Goal: Task Accomplishment & Management: Manage account settings

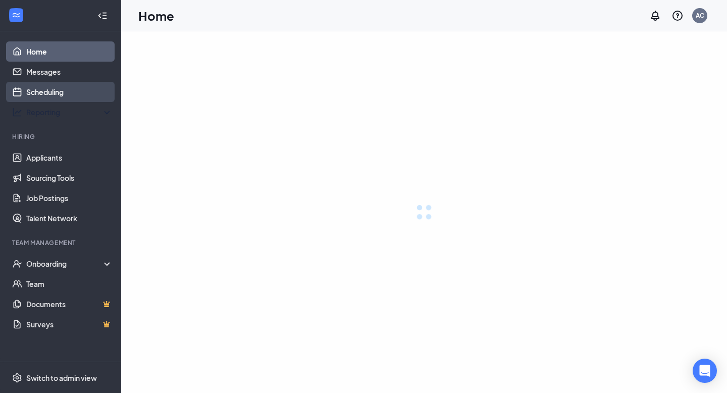
click at [47, 92] on link "Scheduling" at bounding box center [69, 92] width 86 height 20
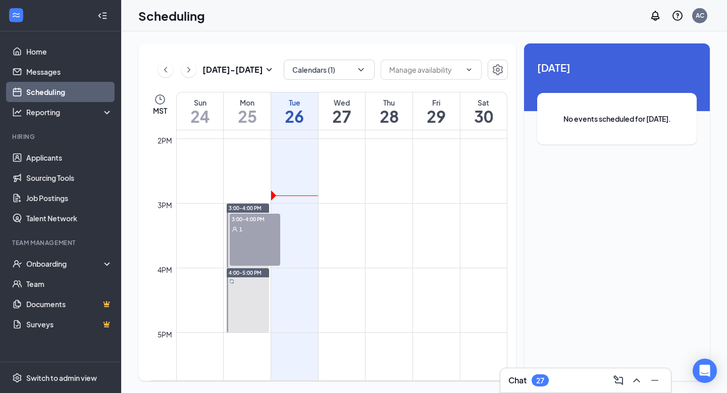
scroll to position [900, 0]
click at [188, 67] on icon "ChevronRight" at bounding box center [189, 70] width 10 height 12
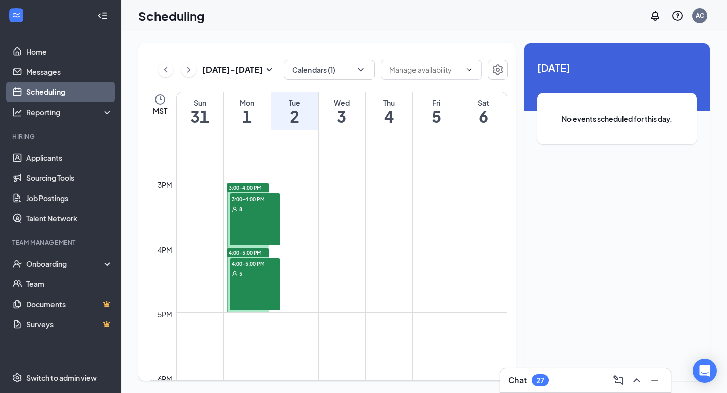
scroll to position [916, 0]
click at [270, 228] on div "3:00-4:00 PM 8" at bounding box center [255, 220] width 51 height 52
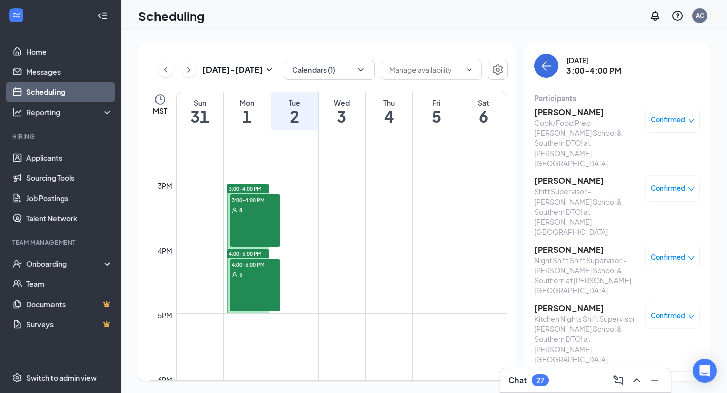
click at [543, 113] on h3 "[PERSON_NAME]" at bounding box center [587, 112] width 106 height 11
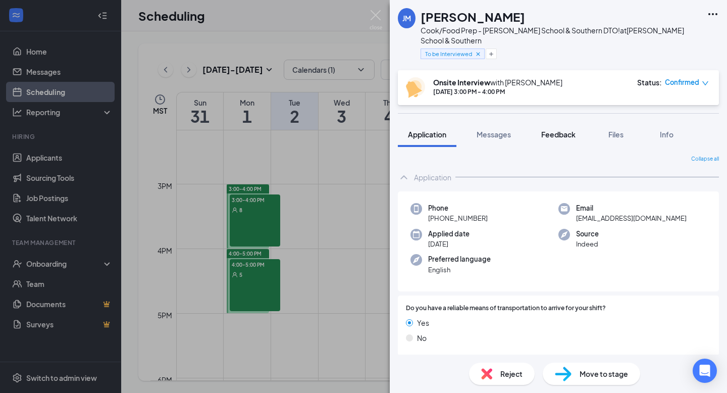
click at [545, 130] on span "Feedback" at bounding box center [559, 134] width 34 height 9
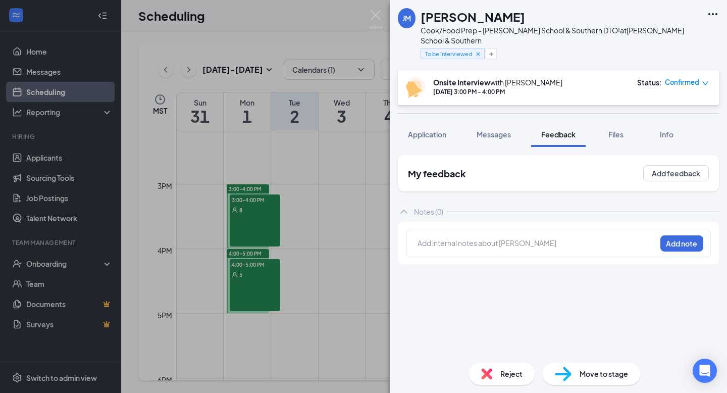
click at [496, 130] on span "Messages" at bounding box center [494, 134] width 34 height 9
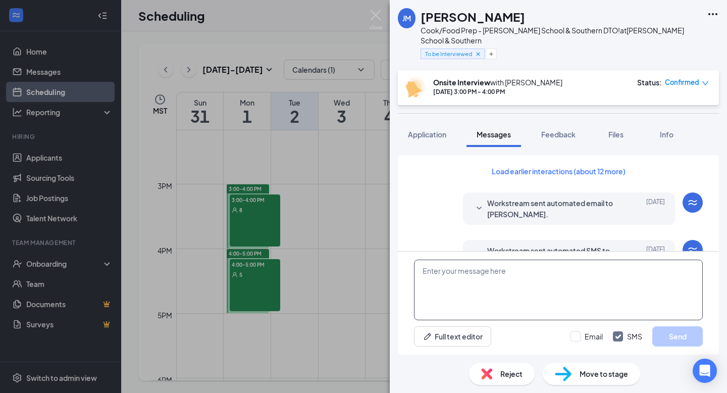
click at [456, 272] on textarea at bounding box center [558, 290] width 289 height 61
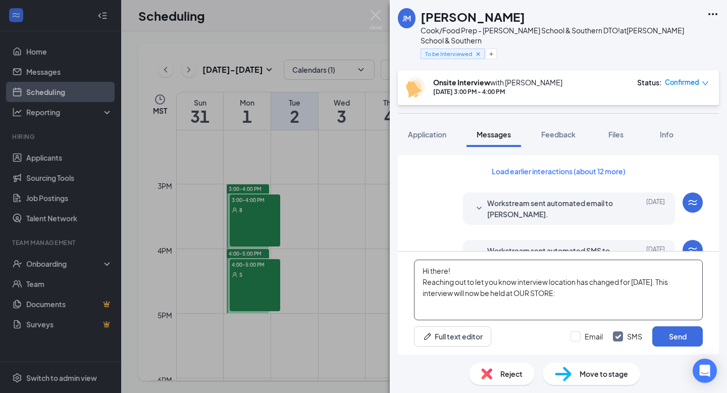
paste textarea "[STREET_ADDRESS]"
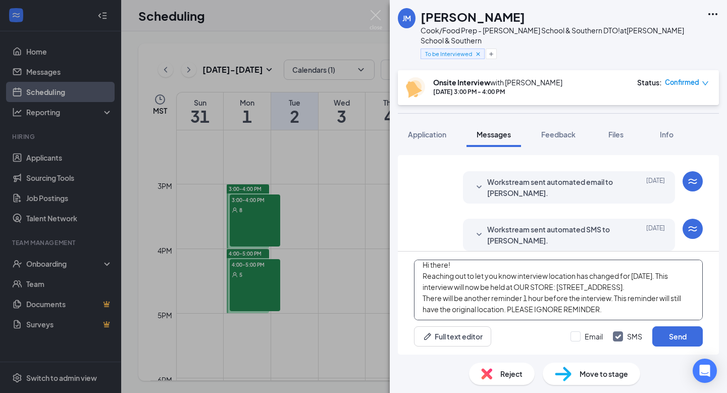
scroll to position [22, 0]
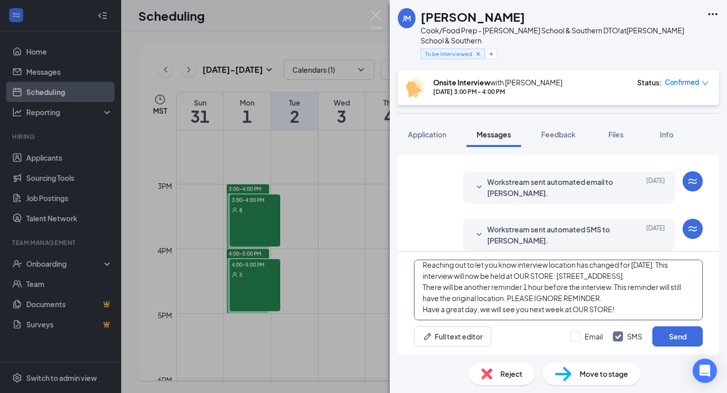
click at [622, 315] on textarea "Hi there! Reaching out to let you know interview location has changed for [DATE…" at bounding box center [558, 290] width 289 height 61
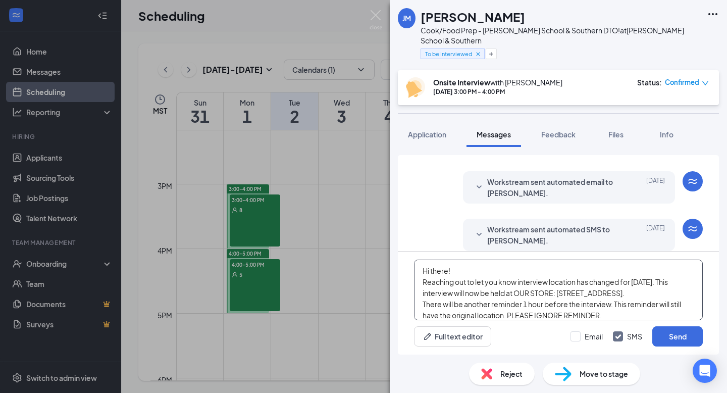
drag, startPoint x: 622, startPoint y: 315, endPoint x: 427, endPoint y: 256, distance: 203.8
click at [427, 256] on div "Hi there! Reaching out to let you know interview location has changed for [DATE…" at bounding box center [558, 303] width 321 height 103
click at [552, 302] on textarea "Hi there! Reaching out to let you know interview location has changed for [DATE…" at bounding box center [558, 290] width 289 height 61
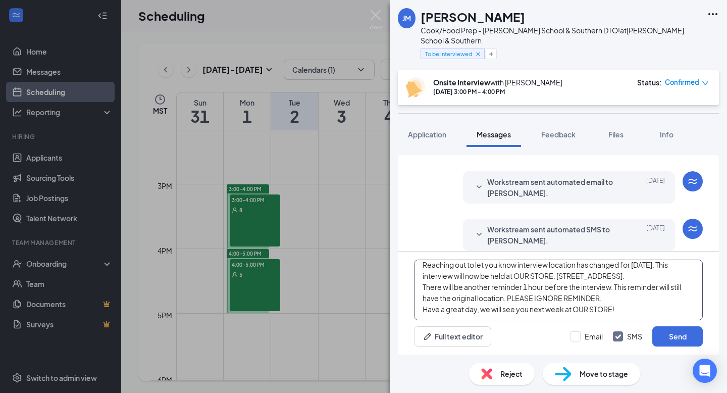
scroll to position [28, 0]
click at [628, 310] on textarea "Hi there! Reaching out to let you know interview location has changed for [DATE…" at bounding box center [558, 290] width 289 height 61
type textarea "Hi there! Reaching out to let you know interview location has changed for [DATE…"
click at [670, 335] on button "Send" at bounding box center [678, 336] width 51 height 20
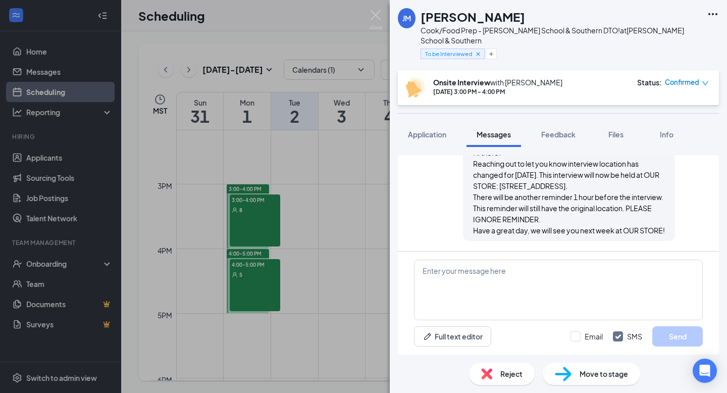
scroll to position [577, 0]
click at [374, 18] on img at bounding box center [376, 20] width 13 height 20
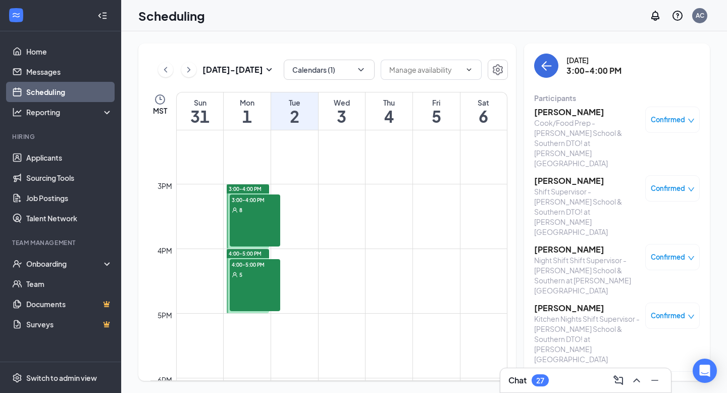
click at [552, 175] on h3 "[PERSON_NAME]" at bounding box center [587, 180] width 106 height 11
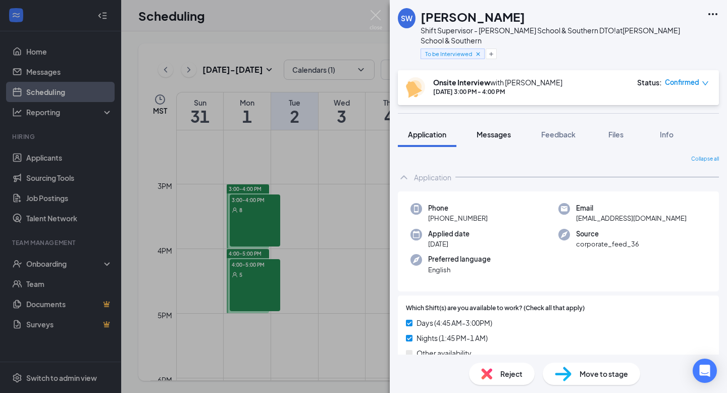
click at [498, 130] on span "Messages" at bounding box center [494, 134] width 34 height 9
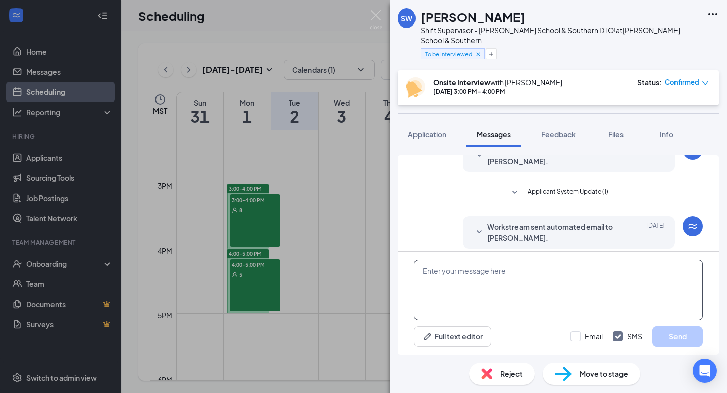
scroll to position [365, 0]
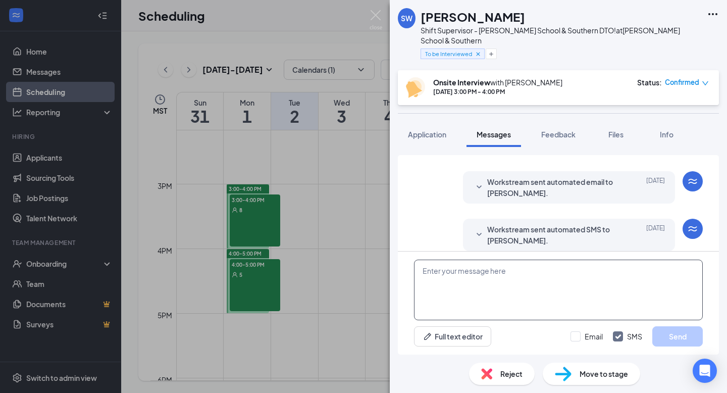
click at [464, 277] on textarea at bounding box center [558, 290] width 289 height 61
paste textarea "Hi there! Reaching out to let you know interview location has changed for [DATE…"
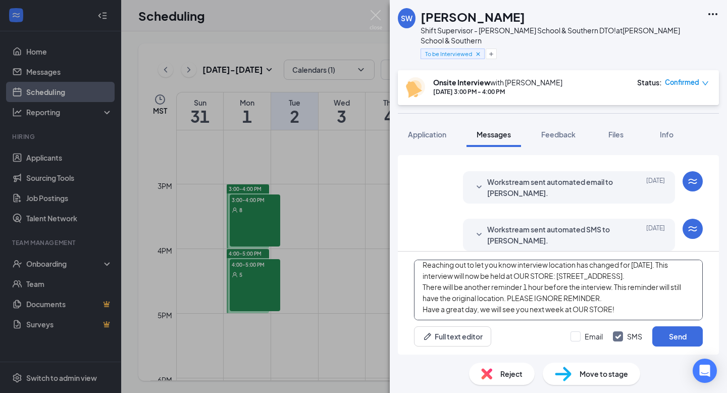
scroll to position [0, 0]
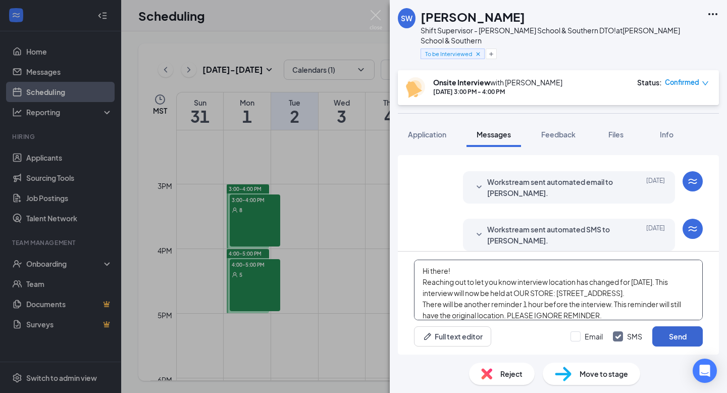
type textarea "Hi there! Reaching out to let you know interview location has changed for [DATE…"
click at [666, 334] on button "Send" at bounding box center [678, 336] width 51 height 20
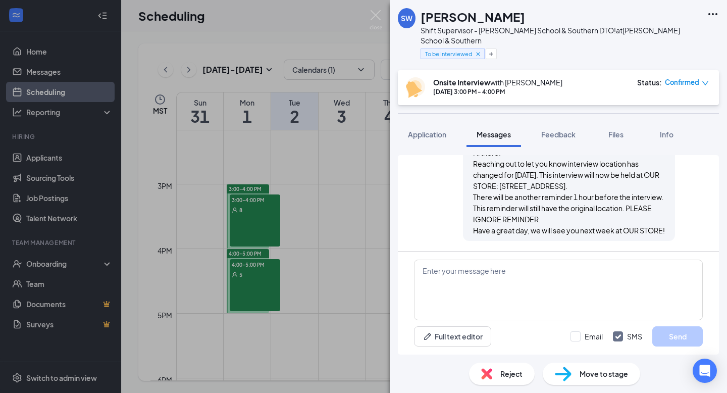
scroll to position [529, 0]
click at [373, 14] on img at bounding box center [376, 20] width 13 height 20
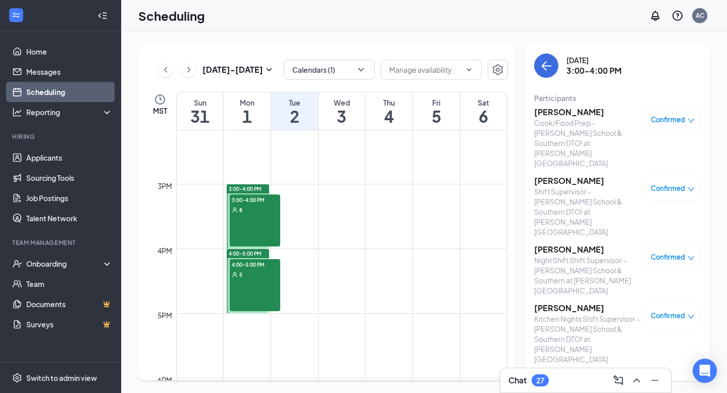
click at [559, 244] on h3 "[PERSON_NAME]" at bounding box center [587, 249] width 106 height 11
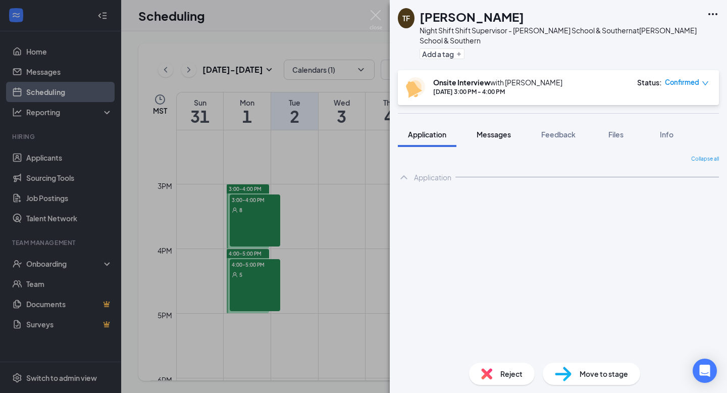
click at [497, 130] on span "Messages" at bounding box center [494, 134] width 34 height 9
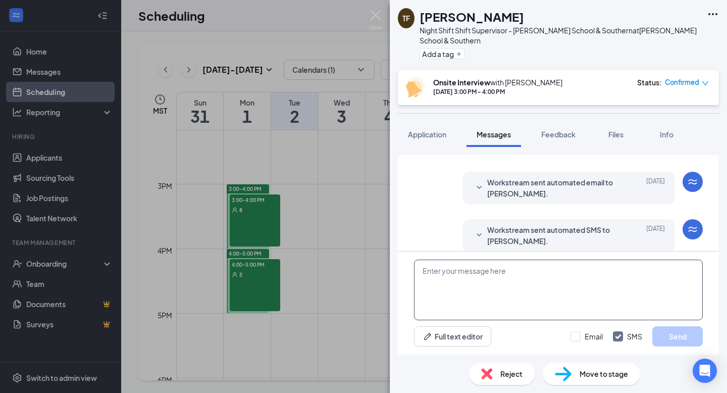
scroll to position [317, 0]
click at [474, 277] on textarea at bounding box center [558, 290] width 289 height 61
paste textarea "Hi there! Reaching out to let you know interview location has changed for [DATE…"
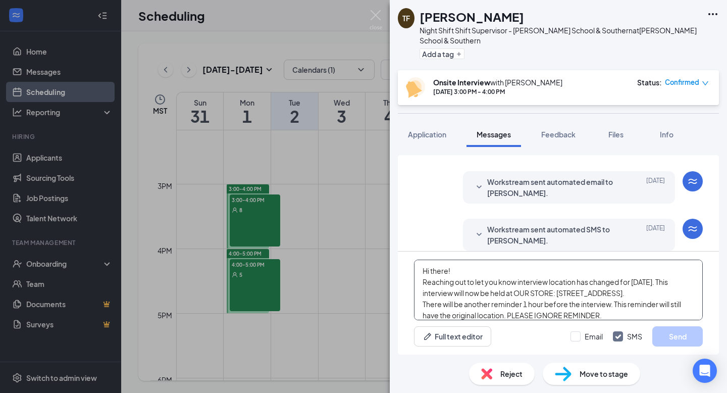
scroll to position [22, 0]
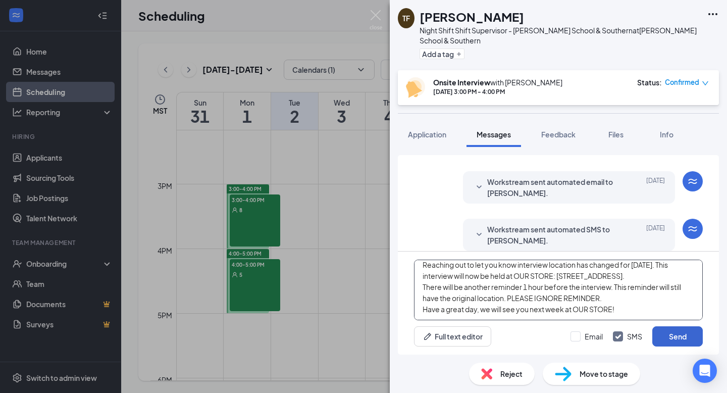
type textarea "Hi there! Reaching out to let you know interview location has changed for [DATE…"
click at [675, 340] on button "Send" at bounding box center [678, 336] width 51 height 20
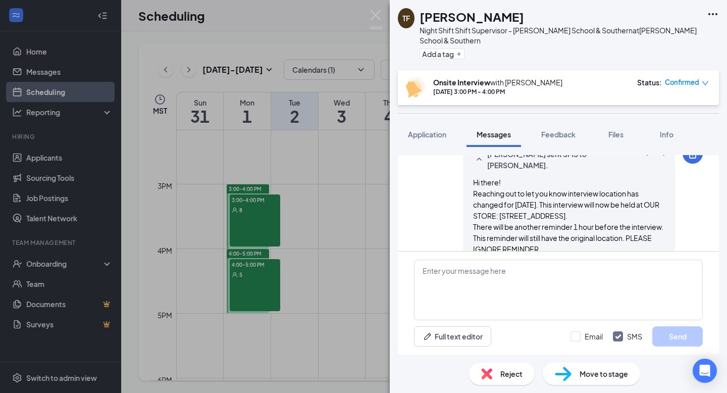
scroll to position [482, 0]
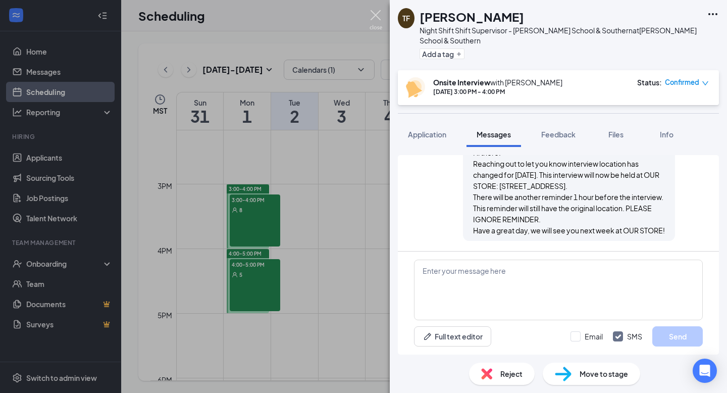
click at [374, 18] on img at bounding box center [376, 20] width 13 height 20
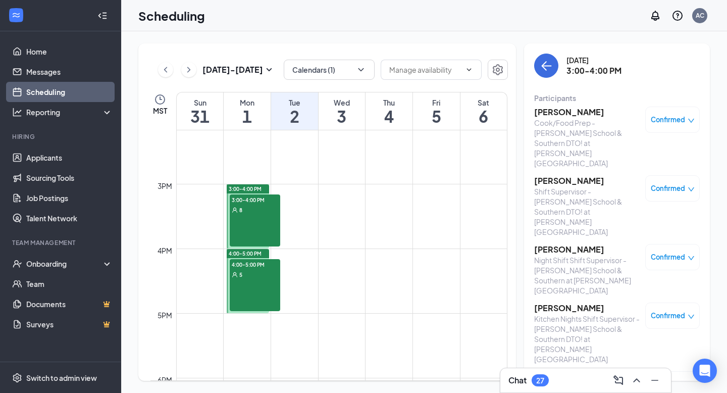
click at [557, 303] on h3 "[PERSON_NAME]" at bounding box center [587, 308] width 106 height 11
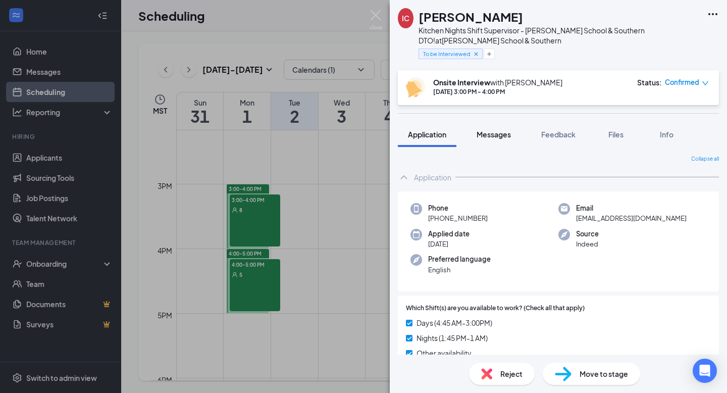
click at [495, 137] on span "Messages" at bounding box center [494, 134] width 34 height 9
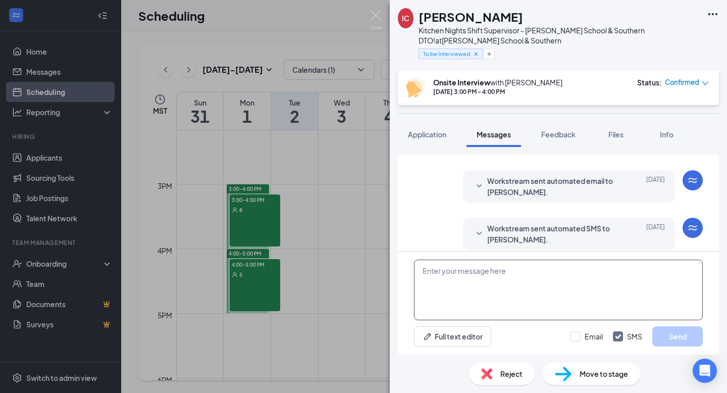
scroll to position [357, 0]
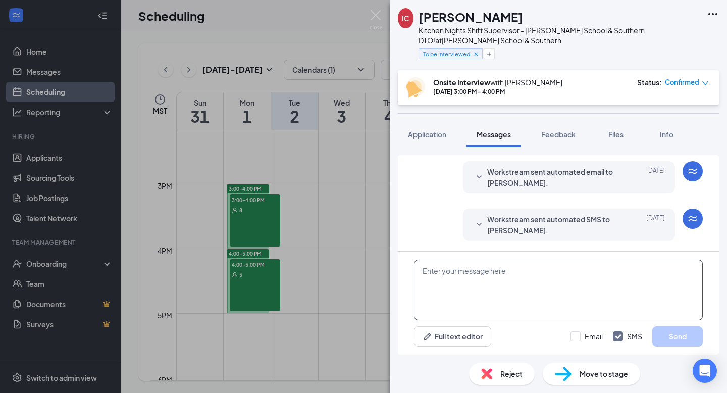
click at [471, 281] on textarea at bounding box center [558, 290] width 289 height 61
paste textarea "Hi there! Reaching out to let you know interview location has changed for [DATE…"
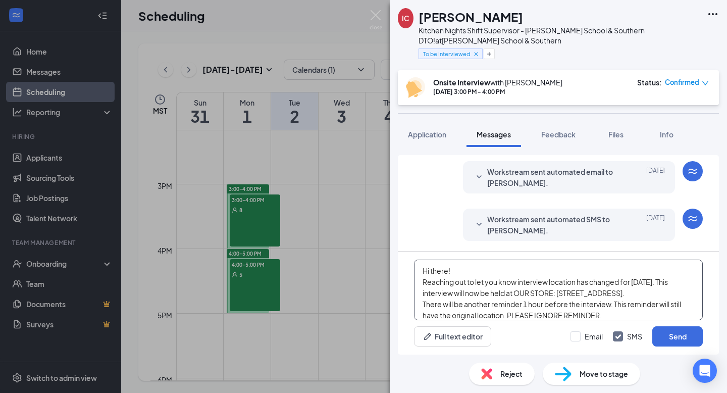
scroll to position [22, 0]
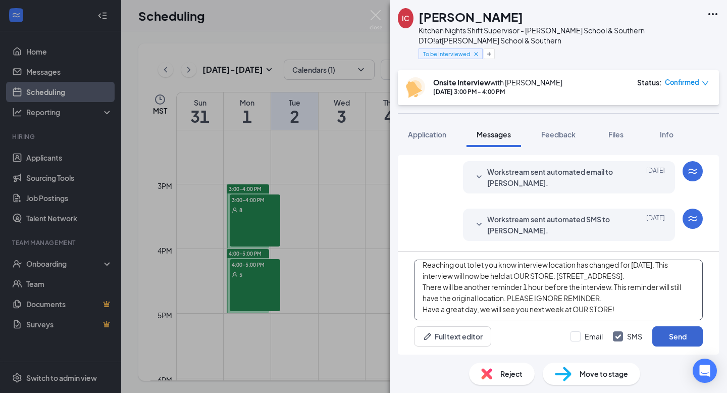
type textarea "Hi there! Reaching out to let you know interview location has changed for [DATE…"
click at [672, 339] on button "Send" at bounding box center [678, 336] width 51 height 20
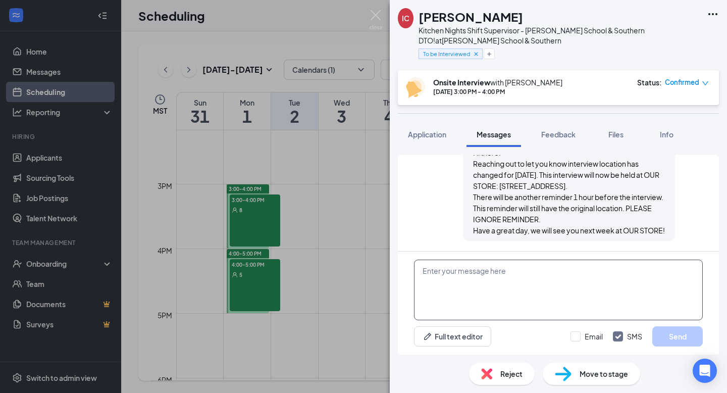
scroll to position [521, 0]
click at [375, 24] on img at bounding box center [376, 20] width 13 height 20
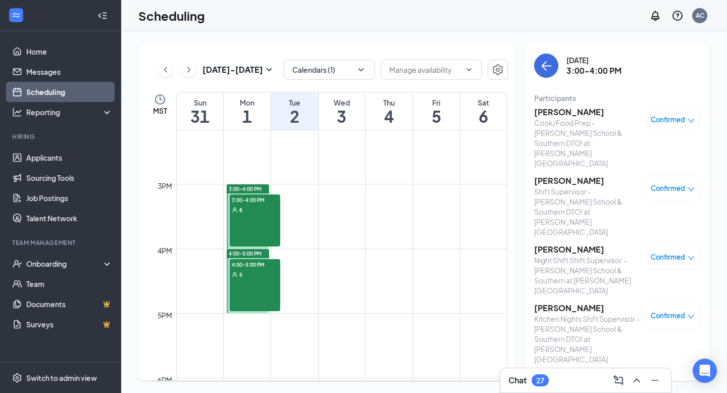
click at [562, 371] on h3 "[PERSON_NAME]" at bounding box center [587, 376] width 106 height 11
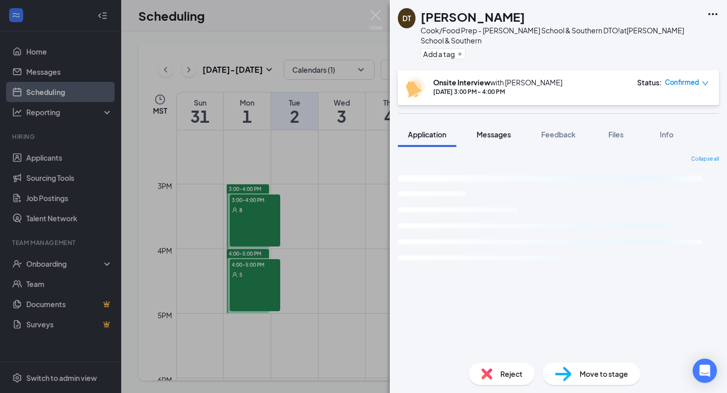
click at [490, 129] on div "Messages" at bounding box center [494, 134] width 34 height 10
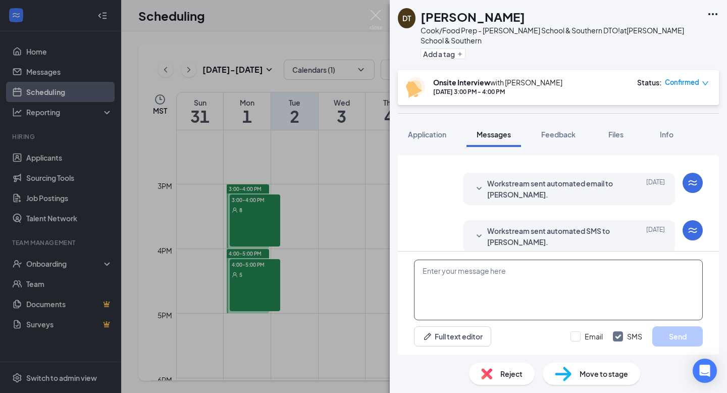
scroll to position [612, 0]
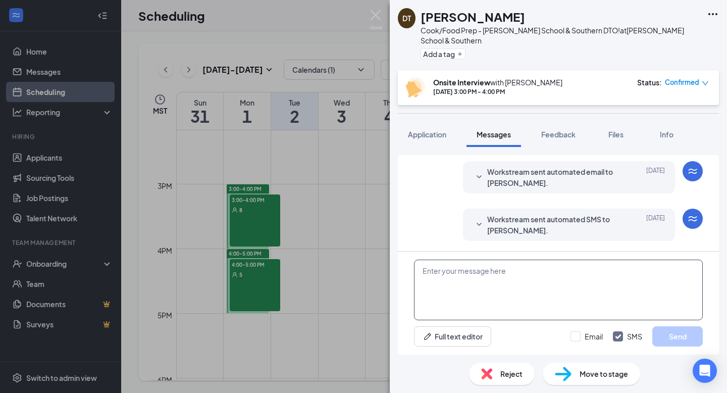
click at [481, 280] on textarea at bounding box center [558, 290] width 289 height 61
click at [473, 281] on textarea at bounding box center [558, 290] width 289 height 61
paste textarea "Hi there! Reaching out to let you know interview location has changed for [DATE…"
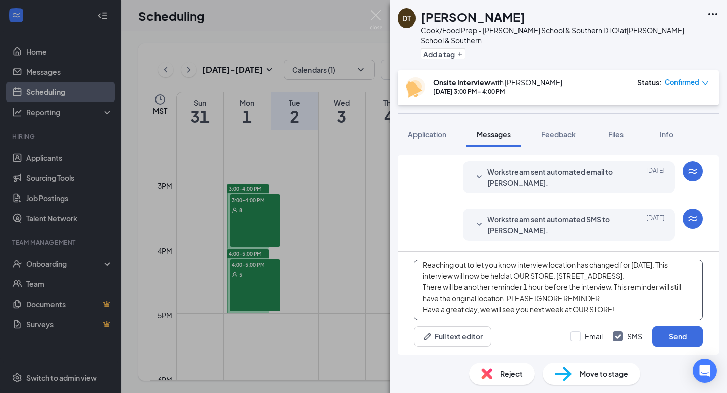
scroll to position [0, 0]
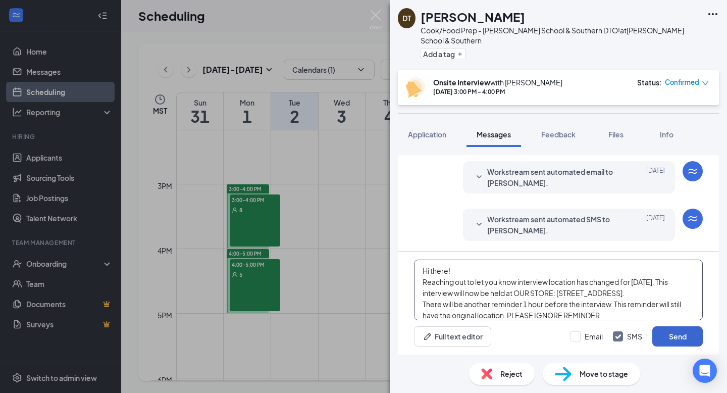
type textarea "Hi there! Reaching out to let you know interview location has changed for [DATE…"
click at [671, 335] on button "Send" at bounding box center [678, 336] width 51 height 20
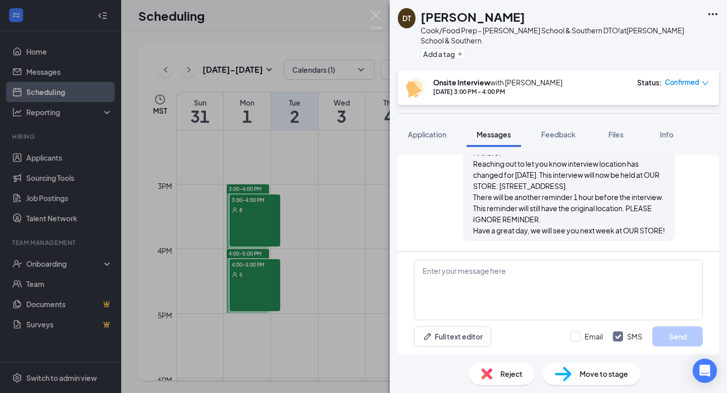
scroll to position [777, 0]
click at [376, 18] on img at bounding box center [376, 20] width 13 height 20
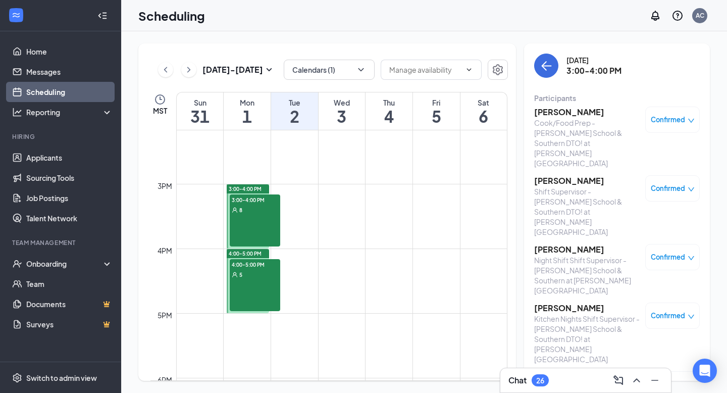
scroll to position [123, 0]
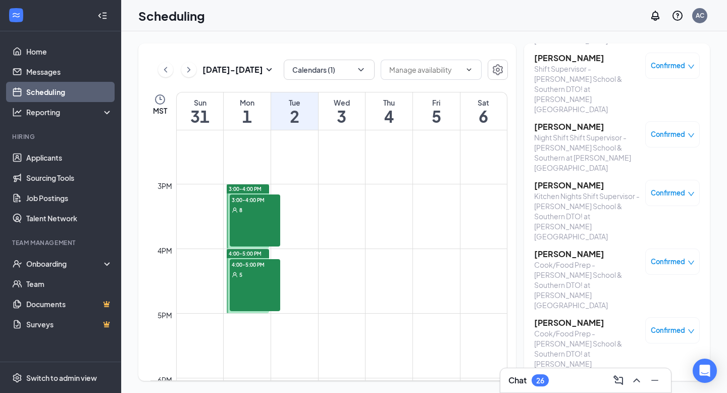
click at [556, 317] on h3 "[PERSON_NAME]" at bounding box center [587, 322] width 106 height 11
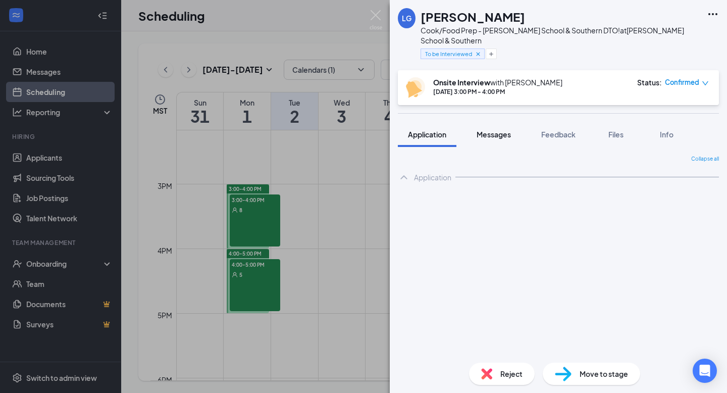
click at [480, 130] on button "Messages" at bounding box center [494, 134] width 55 height 25
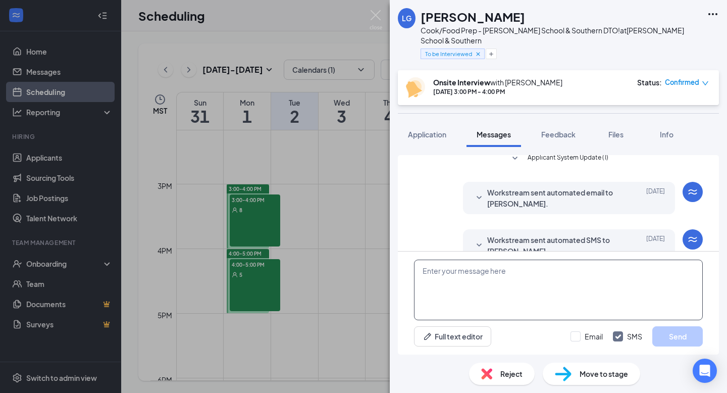
scroll to position [347, 0]
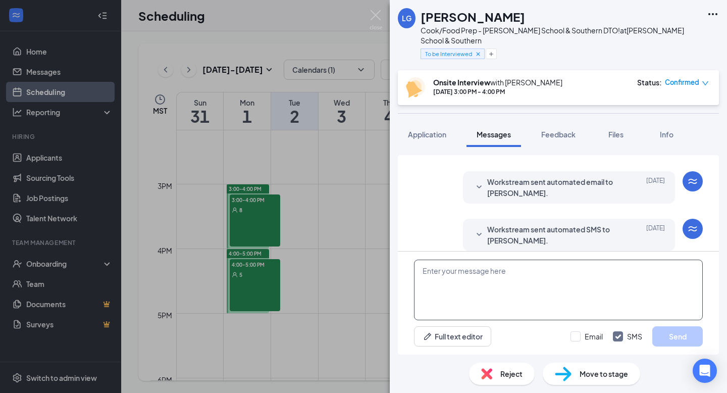
click at [468, 291] on textarea at bounding box center [558, 290] width 289 height 61
paste textarea "Hi there! Reaching out to let you know interview location has changed for [DATE…"
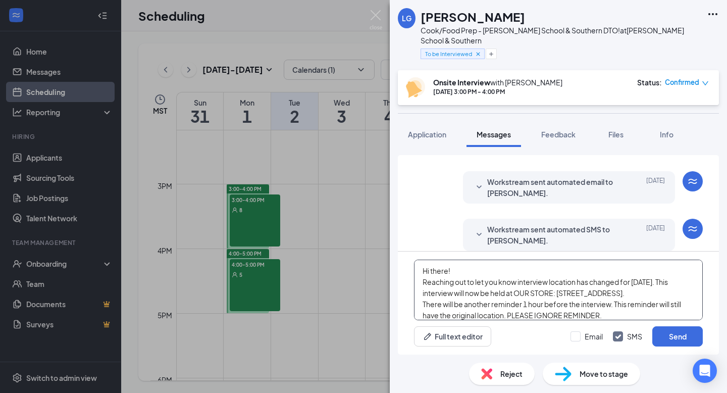
scroll to position [22, 0]
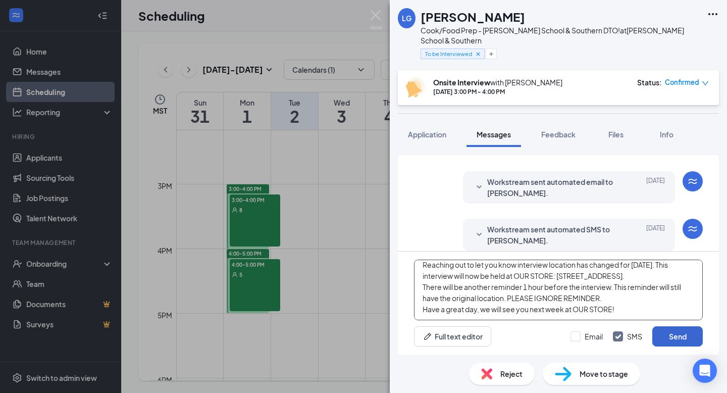
type textarea "Hi there! Reaching out to let you know interview location has changed for [DATE…"
click at [672, 335] on button "Send" at bounding box center [678, 336] width 51 height 20
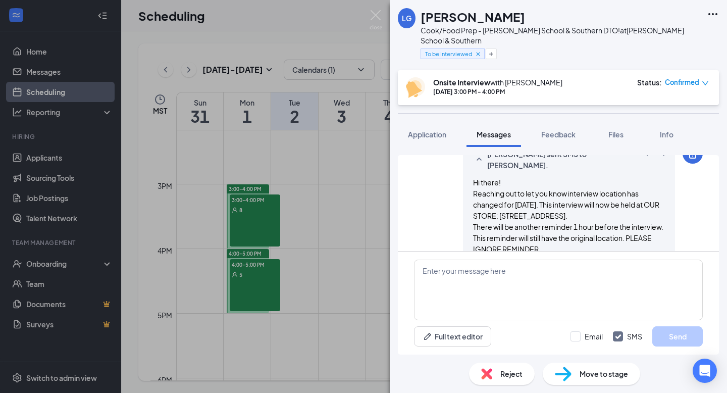
scroll to position [511, 0]
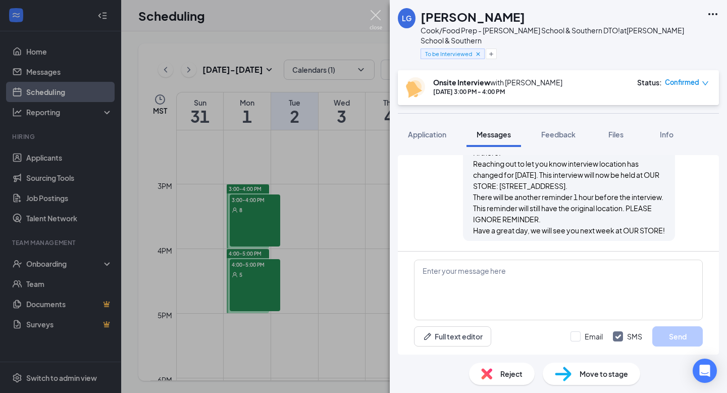
click at [375, 14] on img at bounding box center [376, 20] width 13 height 20
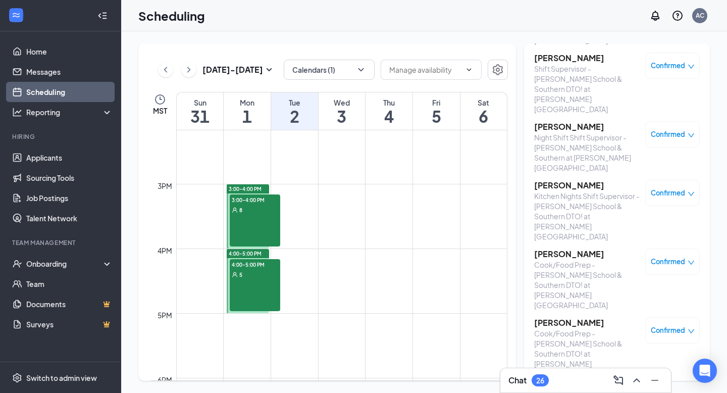
click at [563, 386] on h3 "[PERSON_NAME]" at bounding box center [587, 391] width 106 height 11
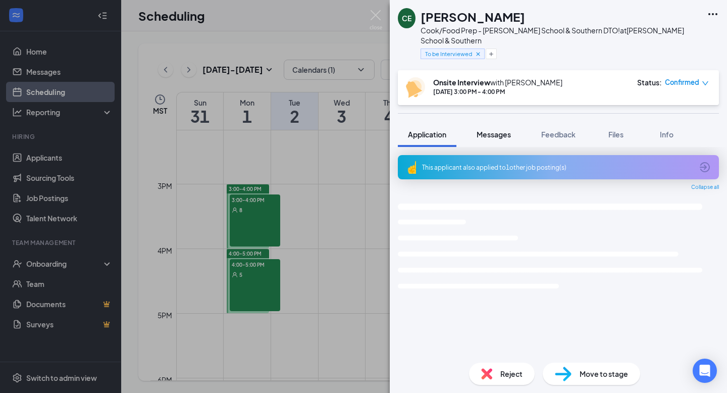
click at [496, 130] on span "Messages" at bounding box center [494, 134] width 34 height 9
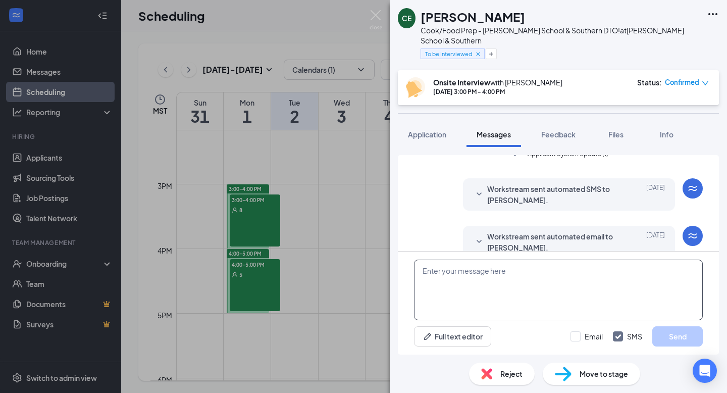
scroll to position [365, 0]
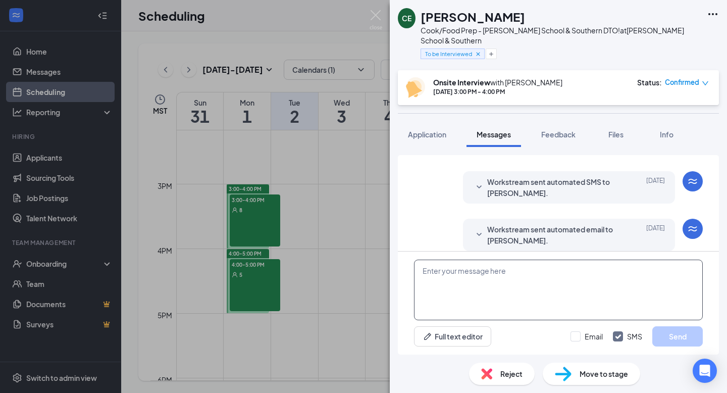
click at [482, 279] on textarea at bounding box center [558, 290] width 289 height 61
paste textarea "Hi there! Reaching out to let you know interview location has changed for [DATE…"
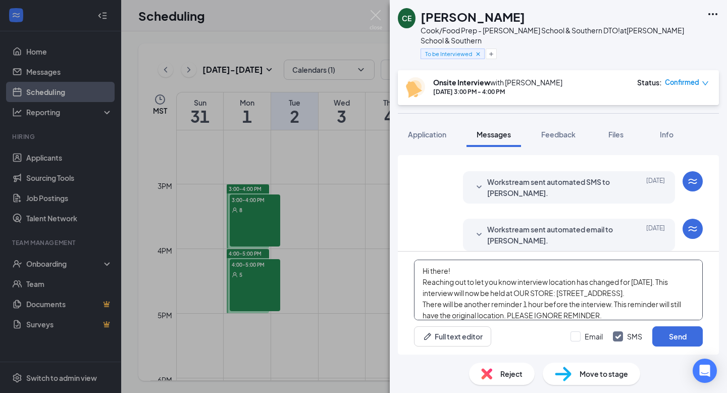
scroll to position [22, 0]
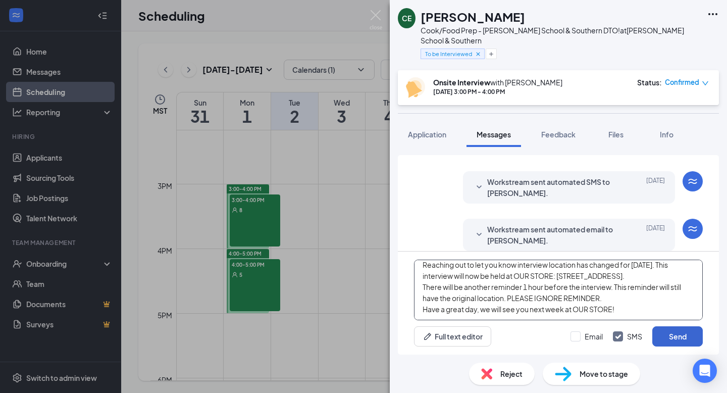
type textarea "Hi there! Reaching out to let you know interview location has changed for [DATE…"
click at [676, 338] on button "Send" at bounding box center [678, 336] width 51 height 20
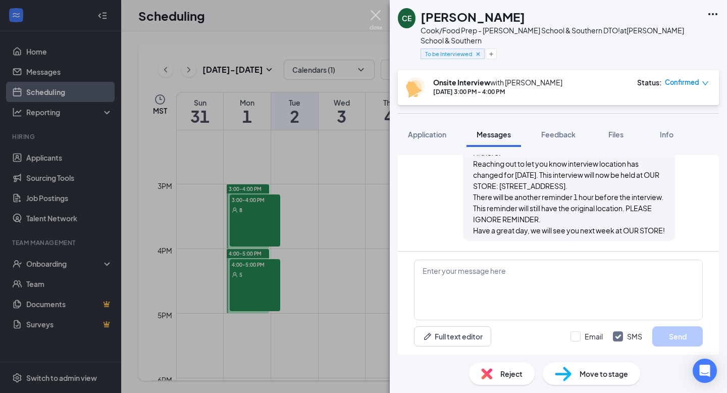
scroll to position [529, 0]
click at [371, 17] on img at bounding box center [376, 20] width 13 height 20
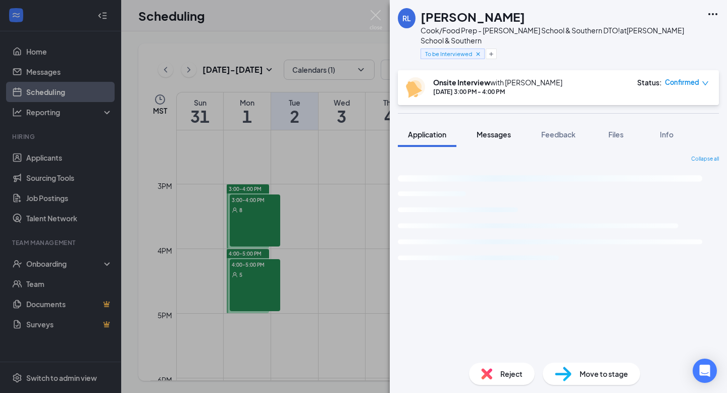
click at [489, 132] on button "Messages" at bounding box center [494, 134] width 55 height 25
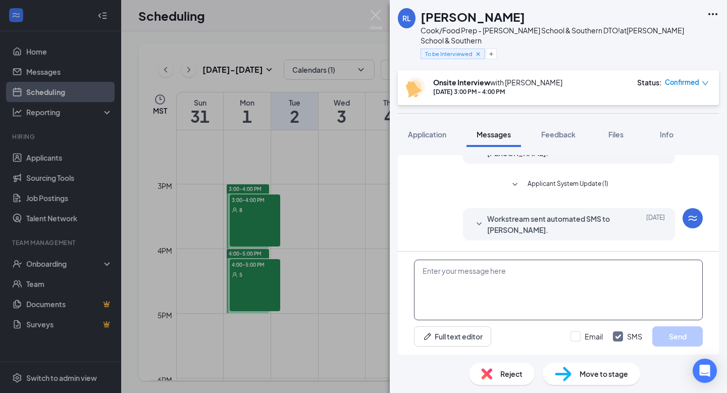
click at [473, 270] on textarea at bounding box center [558, 290] width 289 height 61
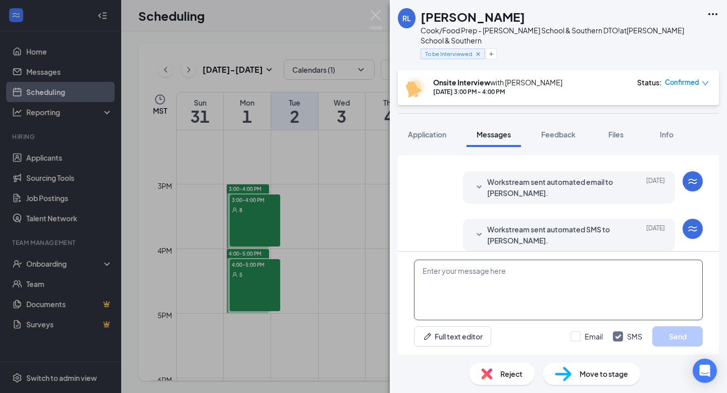
paste textarea "Hi there! Reaching out to let you know interview location has changed for [DATE…"
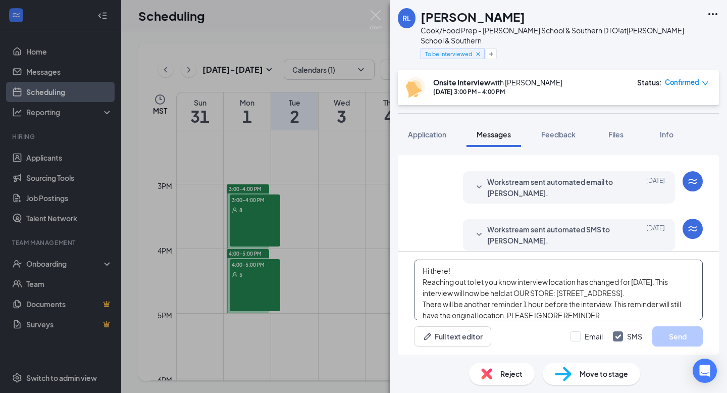
scroll to position [22, 0]
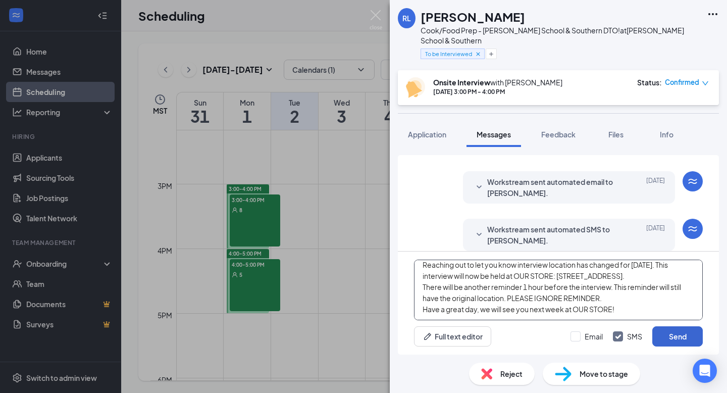
type textarea "Hi there! Reaching out to let you know interview location has changed for [DATE…"
click at [678, 342] on button "Send" at bounding box center [678, 336] width 51 height 20
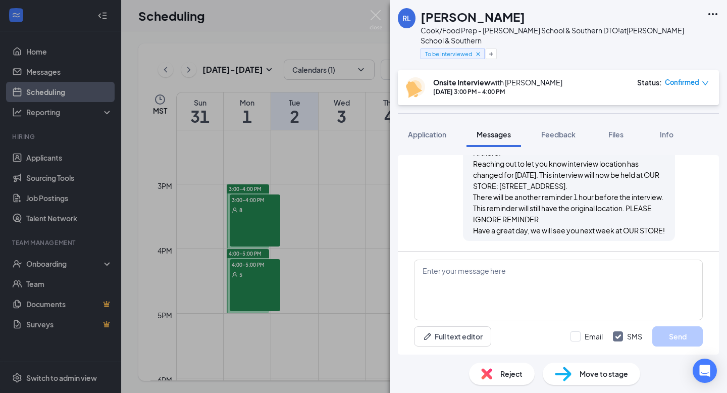
scroll to position [511, 0]
click at [374, 21] on img at bounding box center [376, 20] width 13 height 20
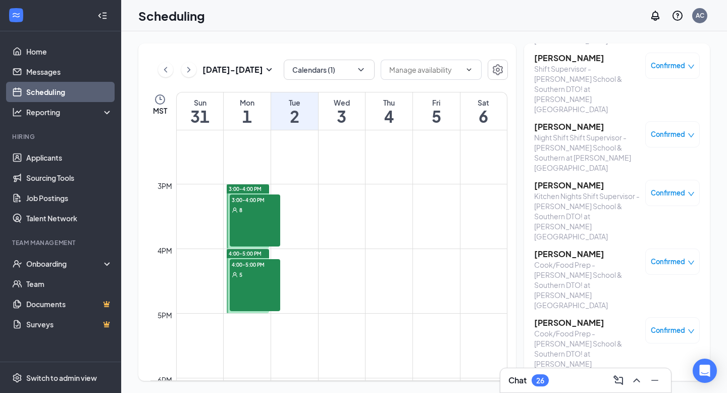
click at [256, 277] on div "5" at bounding box center [255, 274] width 51 height 10
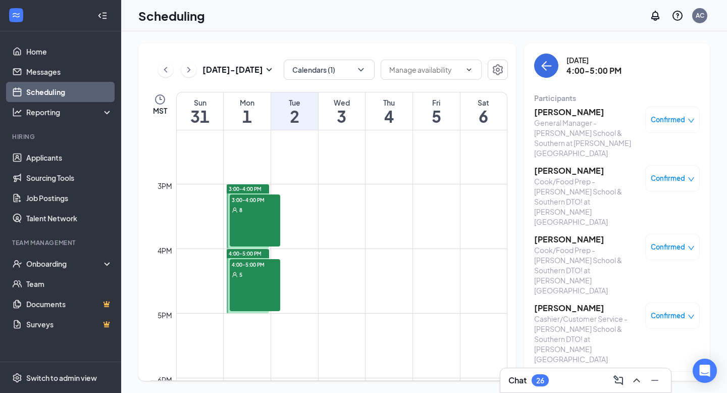
click at [558, 165] on h3 "[PERSON_NAME]" at bounding box center [587, 170] width 106 height 11
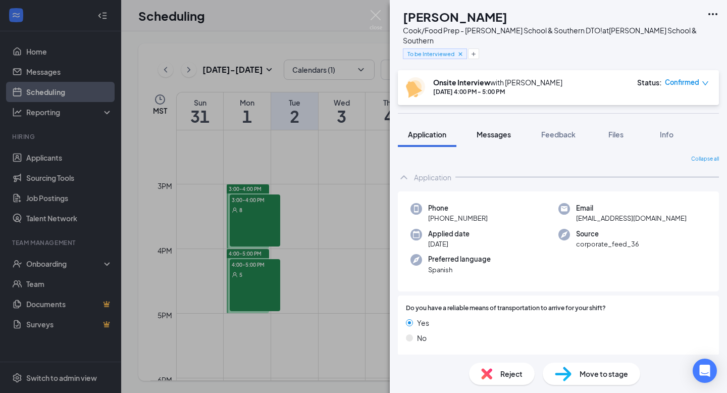
click at [490, 129] on button "Messages" at bounding box center [494, 134] width 55 height 25
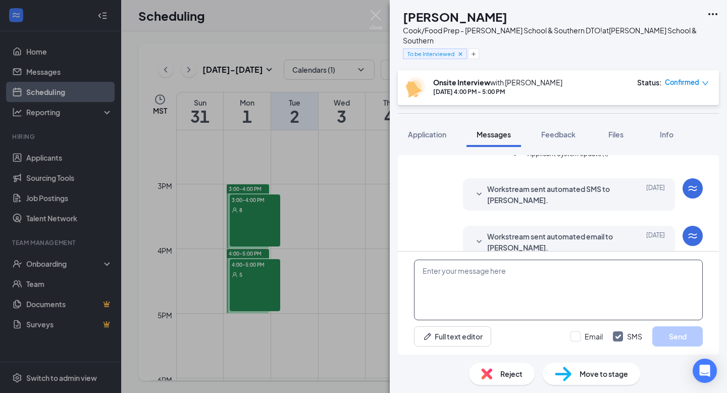
scroll to position [365, 0]
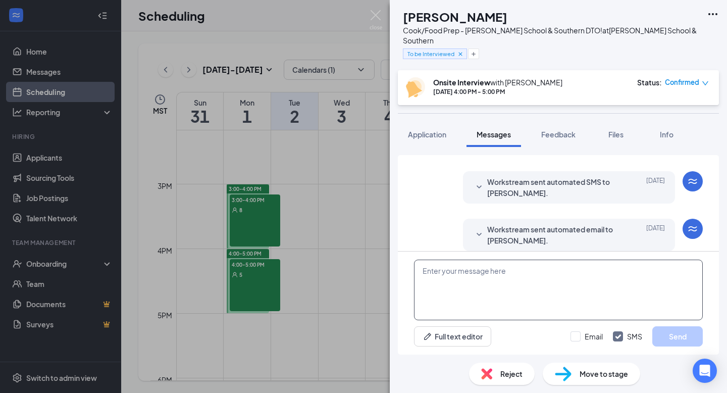
click at [489, 278] on textarea at bounding box center [558, 290] width 289 height 61
paste textarea "Hi there! Reaching out to let you know interview location has changed for [DATE…"
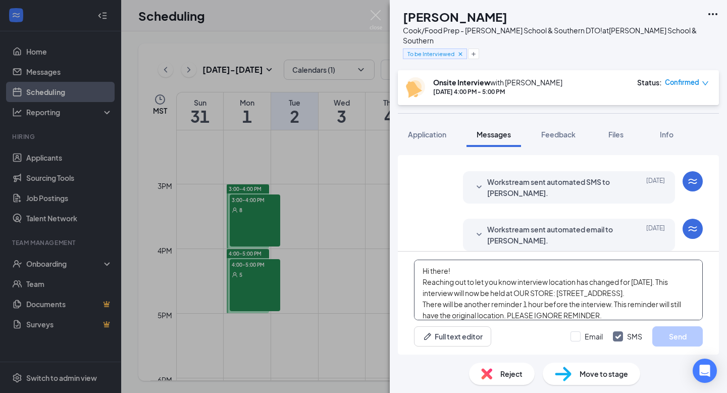
scroll to position [22, 0]
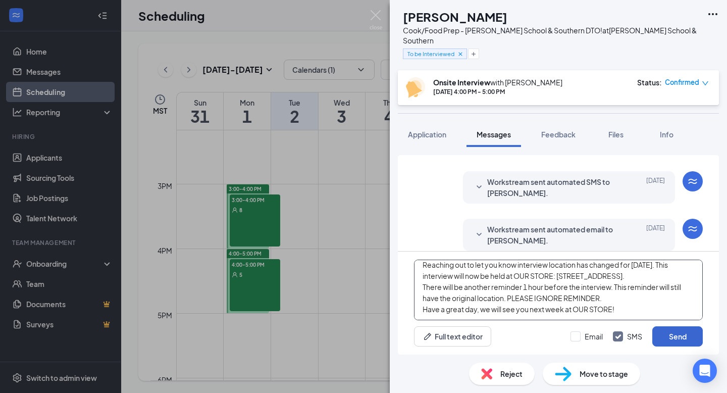
type textarea "Hi there! Reaching out to let you know interview location has changed for [DATE…"
click at [679, 337] on button "Send" at bounding box center [678, 336] width 51 height 20
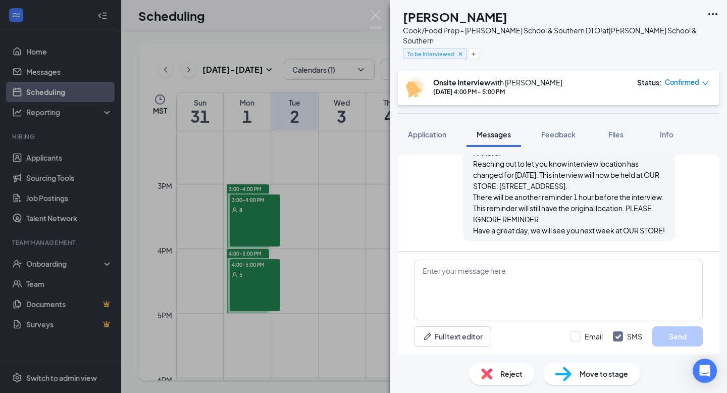
scroll to position [529, 0]
click at [374, 15] on img at bounding box center [376, 20] width 13 height 20
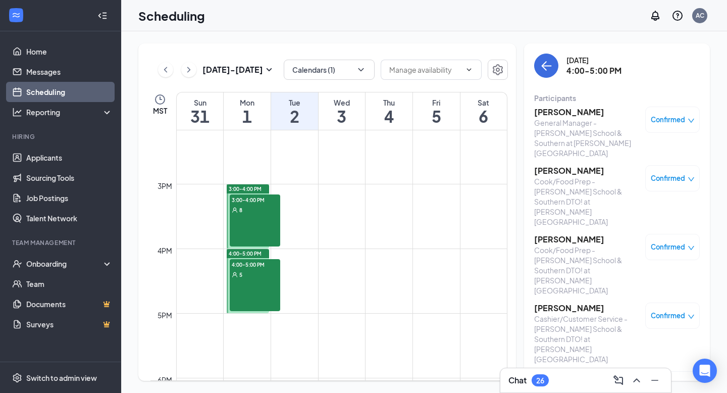
click at [565, 234] on h3 "[PERSON_NAME]" at bounding box center [587, 239] width 106 height 11
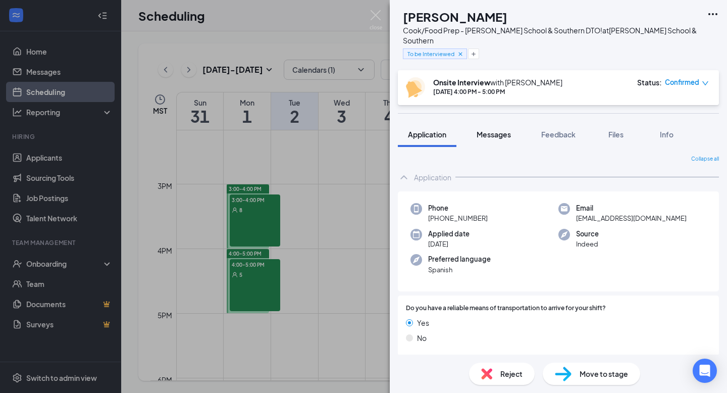
click at [496, 130] on span "Messages" at bounding box center [494, 134] width 34 height 9
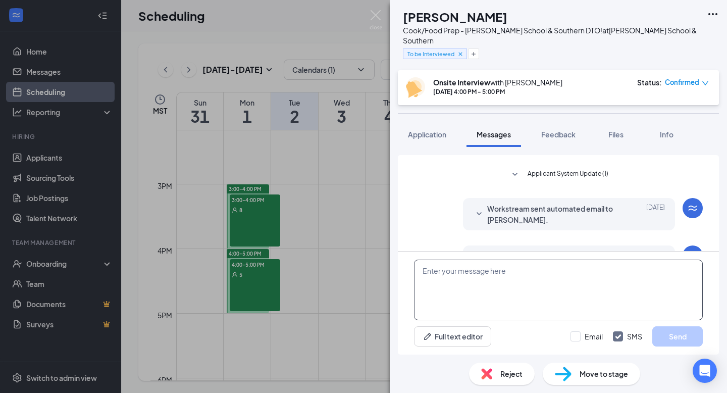
click at [464, 277] on textarea at bounding box center [558, 290] width 289 height 61
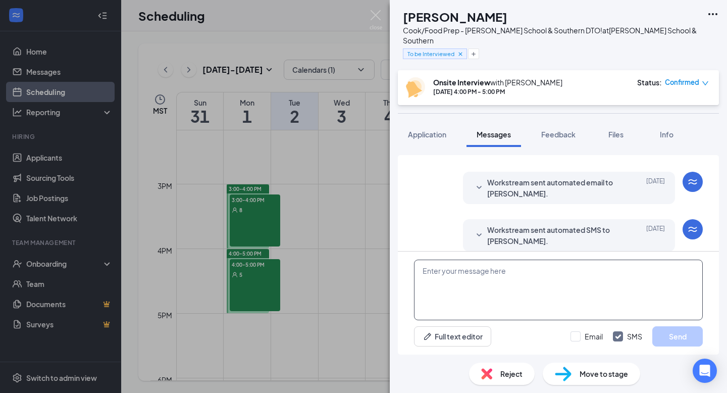
scroll to position [365, 0]
paste textarea "Hi there! Reaching out to let you know interview location has changed for [DATE…"
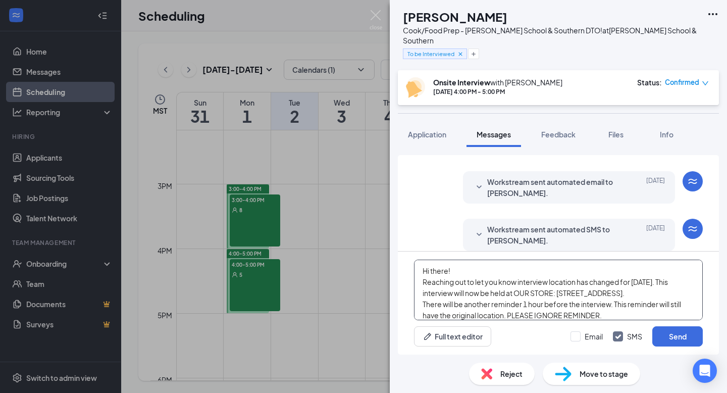
scroll to position [22, 0]
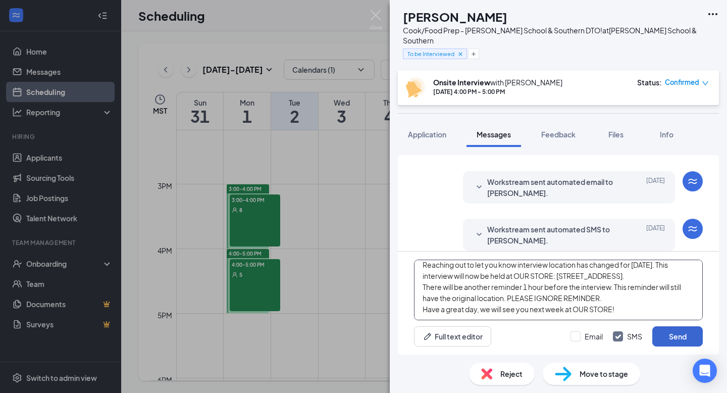
type textarea "Hi there! Reaching out to let you know interview location has changed for [DATE…"
click at [669, 337] on button "Send" at bounding box center [678, 336] width 51 height 20
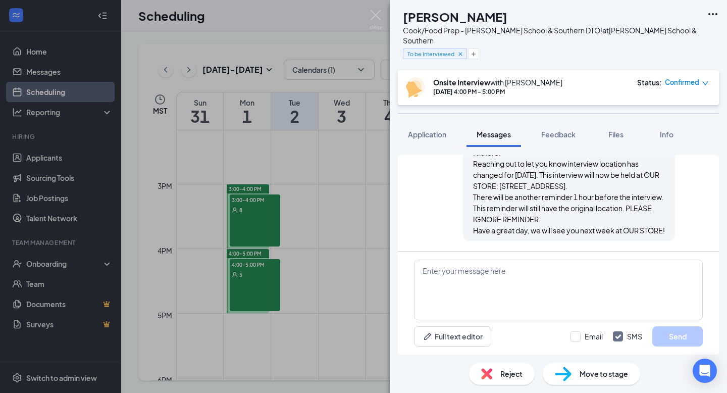
scroll to position [529, 0]
click at [376, 23] on img at bounding box center [376, 20] width 13 height 20
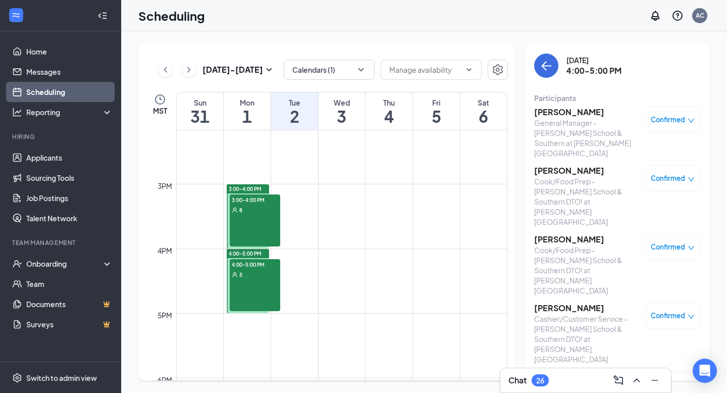
click at [558, 303] on h3 "[PERSON_NAME]" at bounding box center [587, 308] width 106 height 11
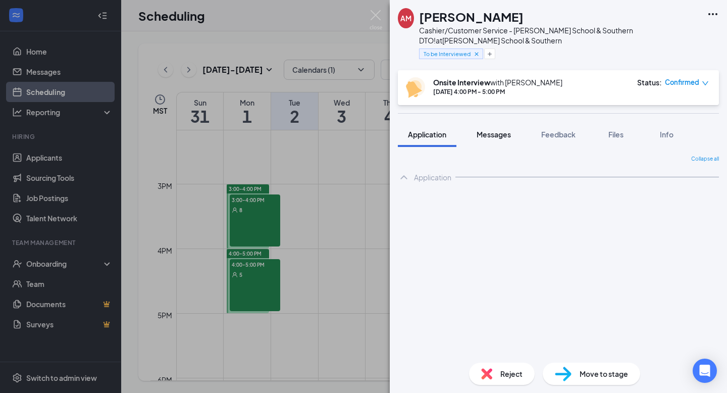
click at [496, 138] on span "Messages" at bounding box center [494, 134] width 34 height 9
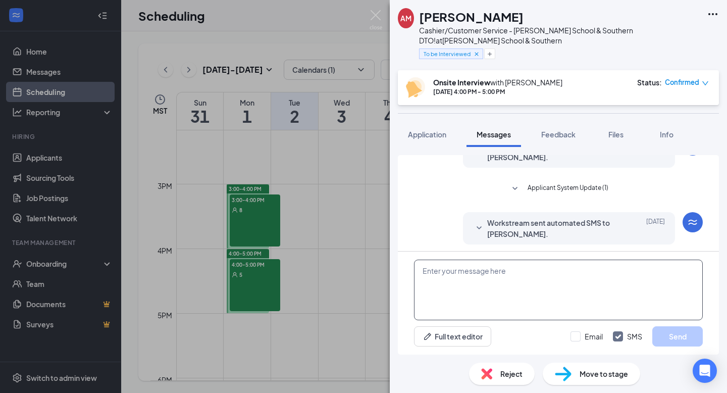
scroll to position [634, 0]
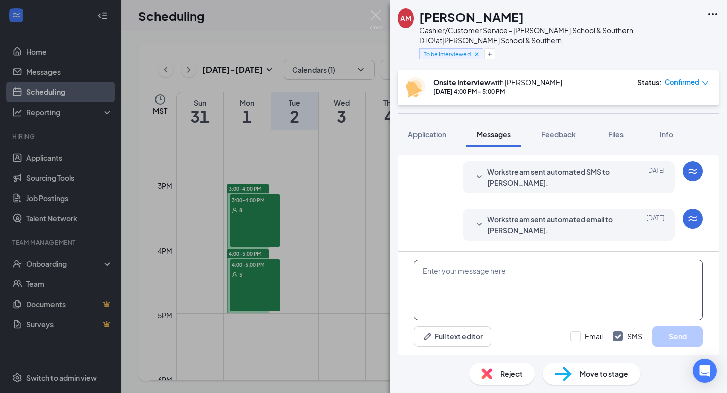
click at [475, 282] on textarea at bounding box center [558, 290] width 289 height 61
click at [473, 296] on textarea at bounding box center [558, 290] width 289 height 61
paste textarea "Hi there! Reaching out to let you know interview location has changed for [DATE…"
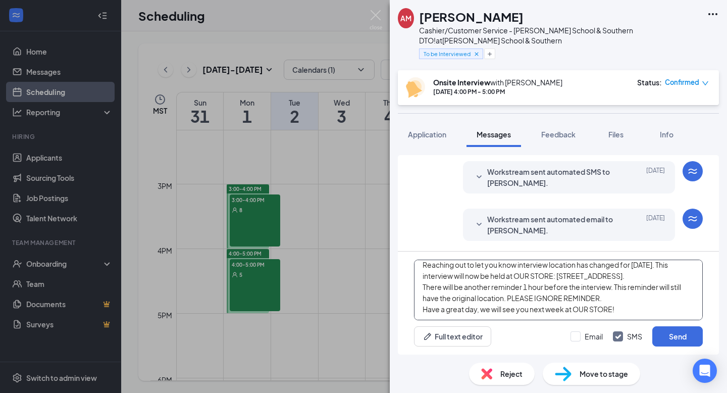
scroll to position [0, 0]
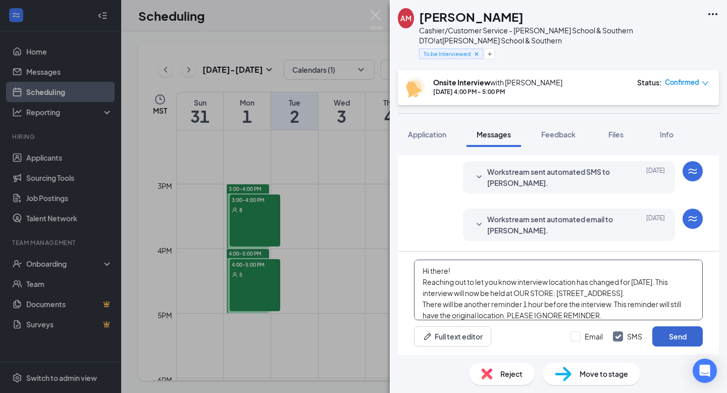
type textarea "Hi there! Reaching out to let you know interview location has changed for [DATE…"
click at [663, 338] on button "Send" at bounding box center [678, 336] width 51 height 20
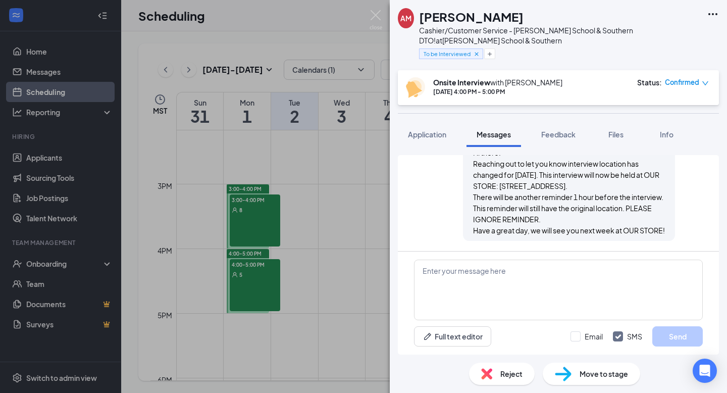
scroll to position [798, 0]
click at [375, 19] on img at bounding box center [376, 20] width 13 height 20
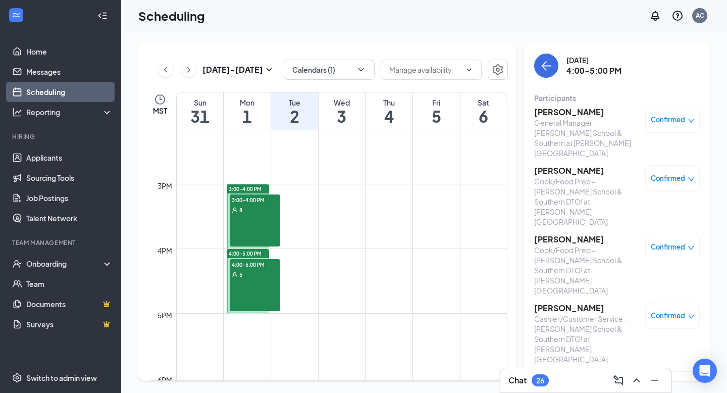
click at [559, 371] on h3 "[PERSON_NAME]" at bounding box center [587, 376] width 106 height 11
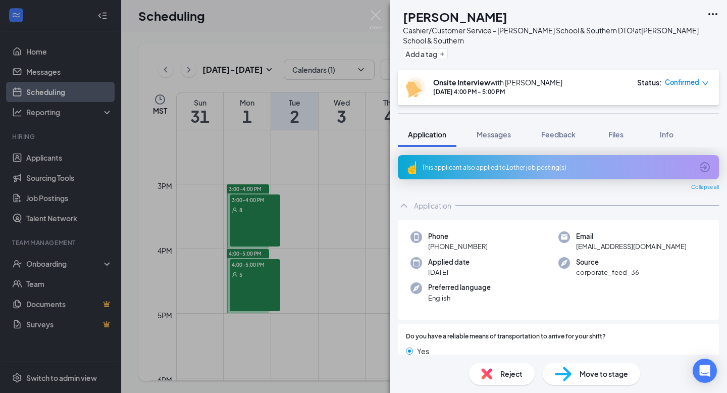
click at [489, 165] on div "This applicant also applied to 1 other job posting(s)" at bounding box center [557, 167] width 271 height 9
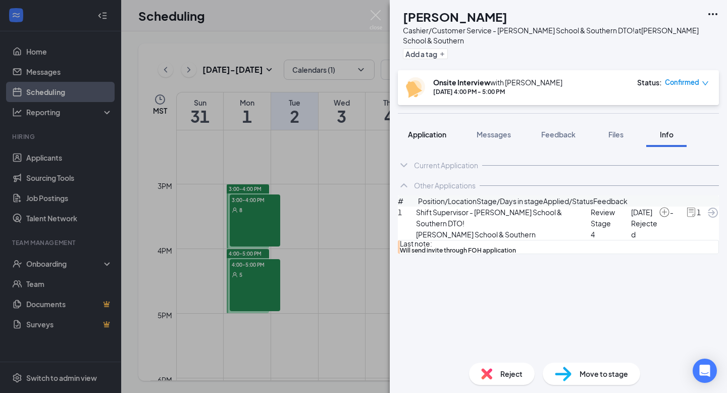
click at [435, 137] on span "Application" at bounding box center [427, 134] width 38 height 9
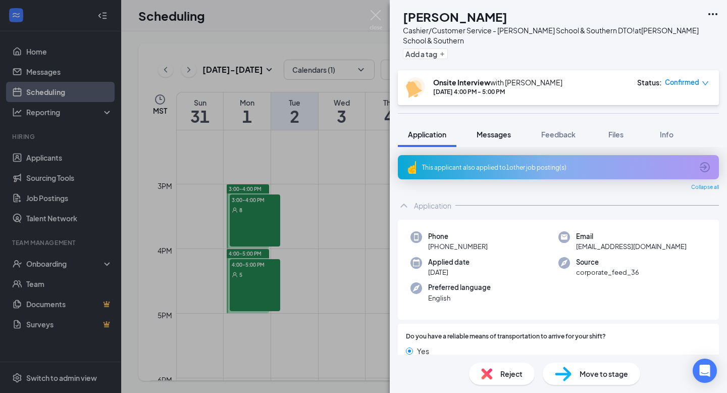
click at [486, 137] on span "Messages" at bounding box center [494, 134] width 34 height 9
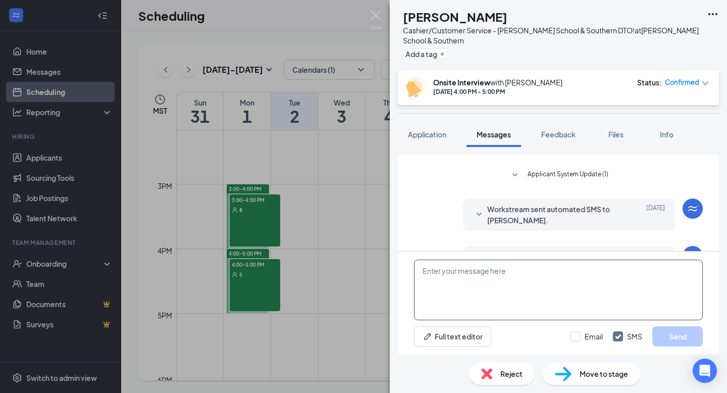
click at [484, 283] on textarea at bounding box center [558, 290] width 289 height 61
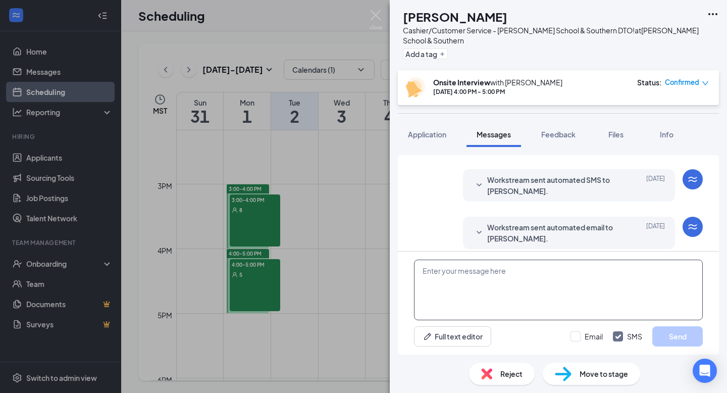
scroll to position [375, 0]
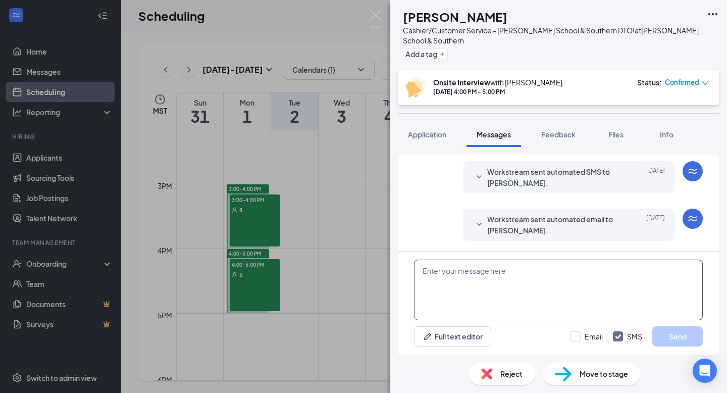
paste textarea "Hi there! Reaching out to let you know interview location has changed for [DATE…"
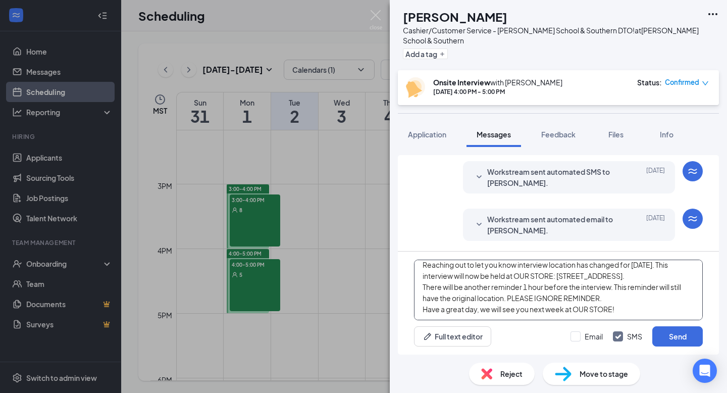
scroll to position [0, 0]
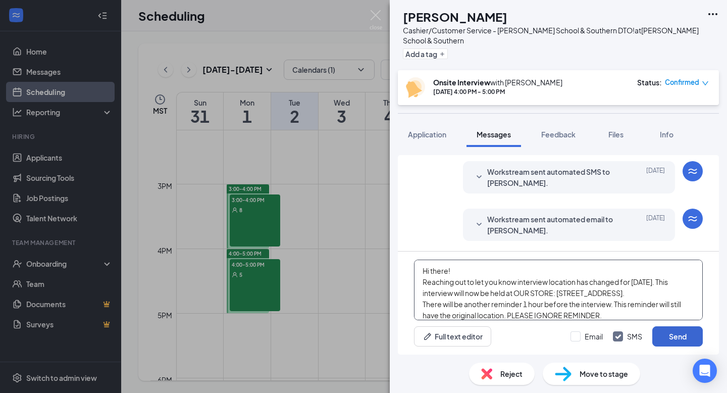
type textarea "Hi there! Reaching out to let you know interview location has changed for [DATE…"
click at [689, 336] on button "Send" at bounding box center [678, 336] width 51 height 20
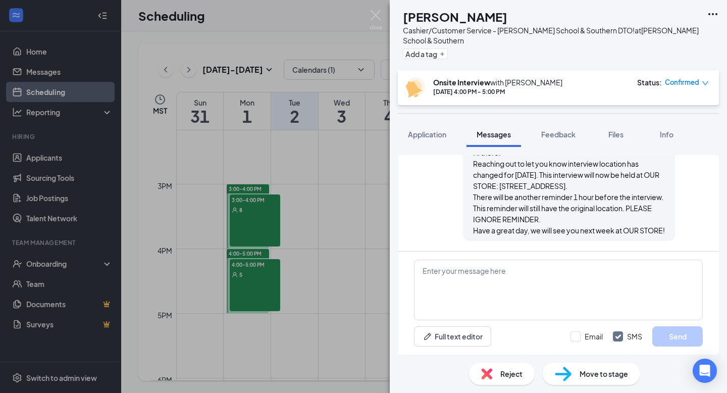
scroll to position [529, 0]
click at [381, 15] on img at bounding box center [376, 20] width 13 height 20
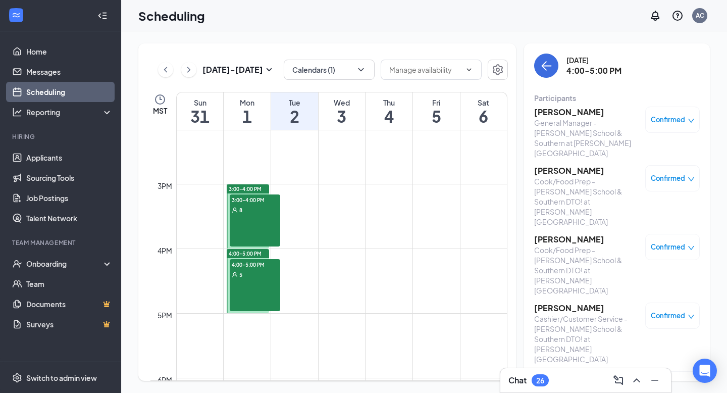
click at [544, 109] on h3 "[PERSON_NAME]" at bounding box center [587, 112] width 106 height 11
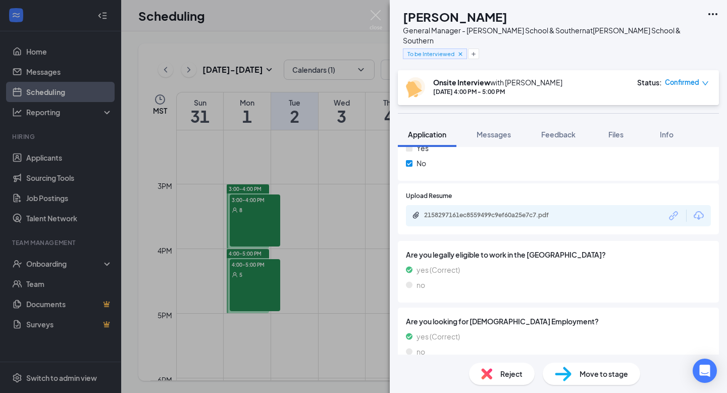
scroll to position [307, 0]
click at [375, 18] on img at bounding box center [376, 20] width 13 height 20
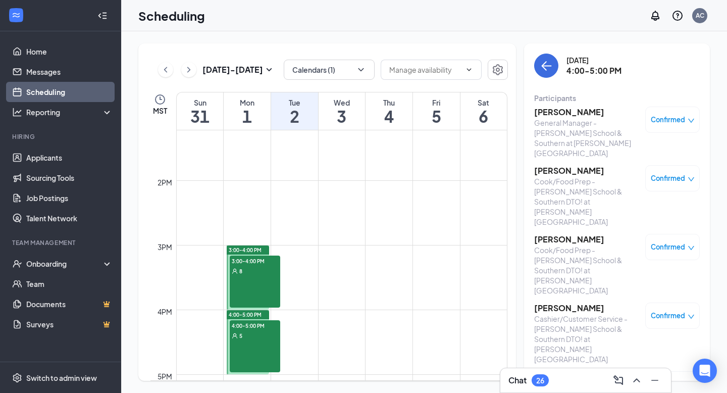
scroll to position [853, 0]
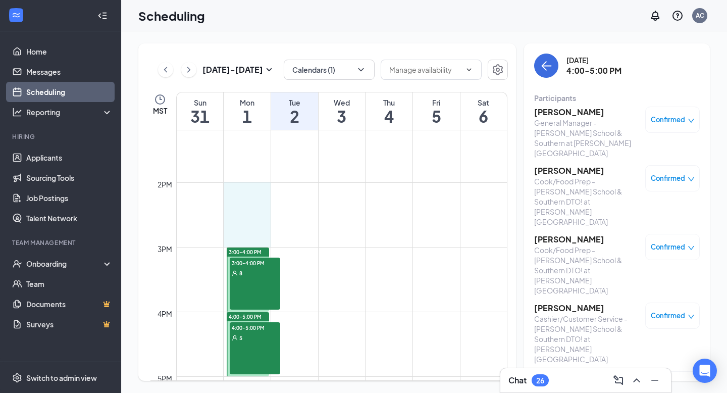
drag, startPoint x: 257, startPoint y: 189, endPoint x: 259, endPoint y: 236, distance: 47.5
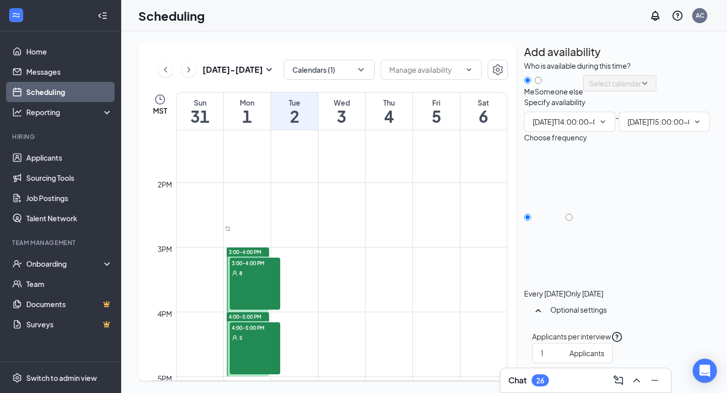
type input "02:00 PM"
type input "03:00 PM"
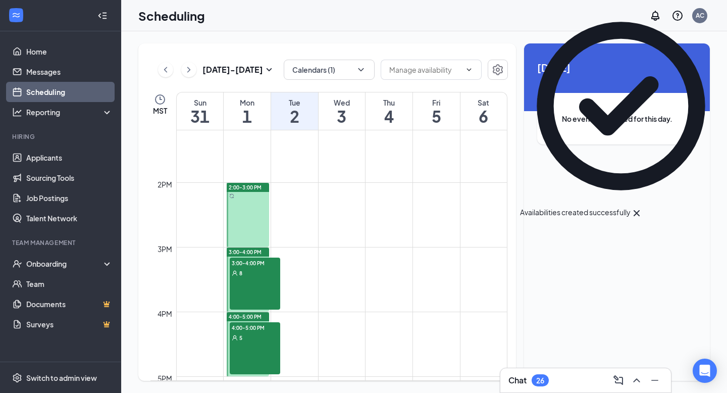
click at [249, 349] on div "4:00-5:00 PM 5" at bounding box center [255, 348] width 51 height 52
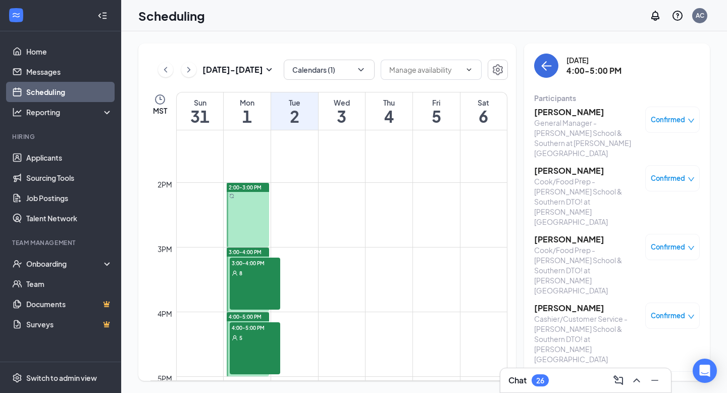
click at [684, 117] on span "Confirmed" at bounding box center [668, 120] width 34 height 10
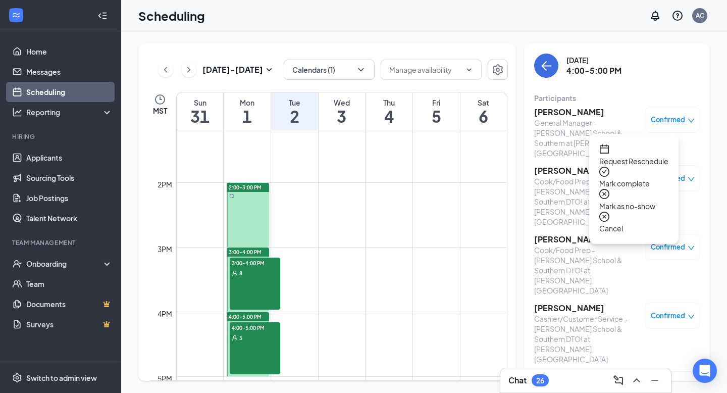
click at [653, 156] on span "Request Reschedule" at bounding box center [634, 161] width 69 height 11
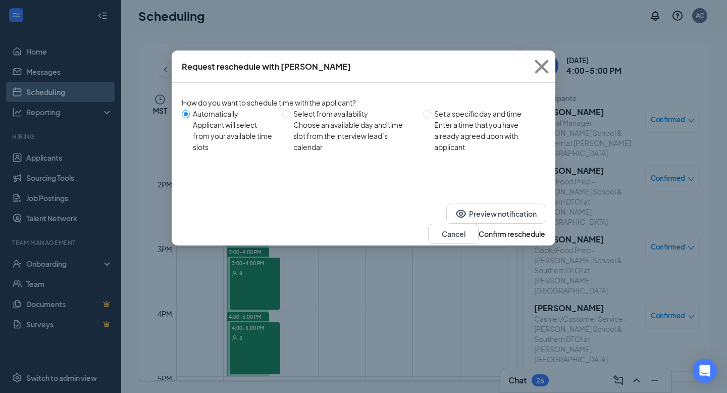
click at [436, 112] on div "Set a specific day and time" at bounding box center [485, 113] width 103 height 11
click at [431, 112] on input "Set a specific day and time Enter a time that you have already agreed upon with…" at bounding box center [427, 114] width 8 height 8
radio input "true"
radio input "false"
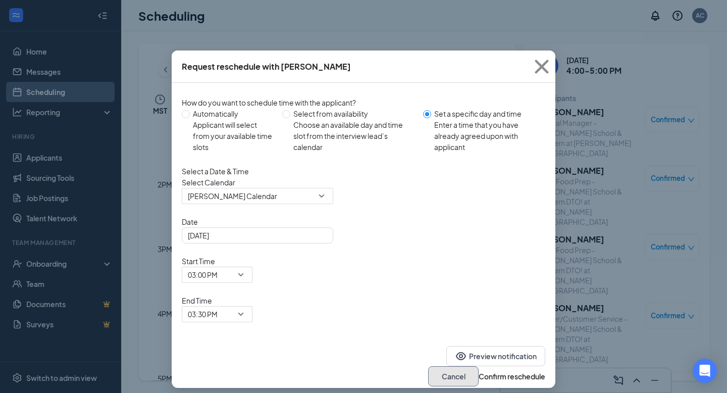
click at [428, 366] on button "Cancel" at bounding box center [453, 376] width 51 height 20
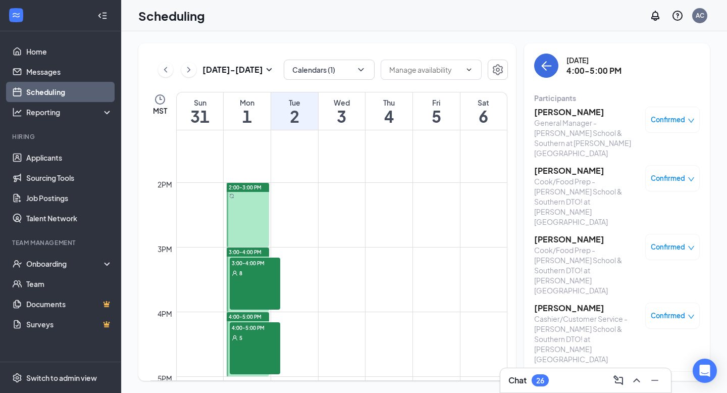
click at [234, 189] on link "2:00-3:00 PM" at bounding box center [247, 214] width 44 height 65
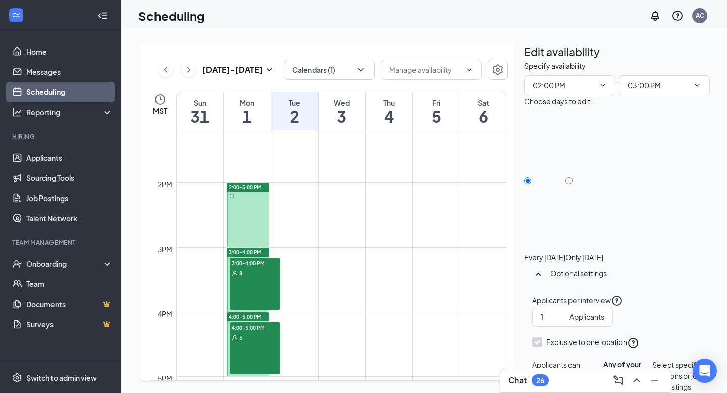
scroll to position [17, 0]
click at [691, 52] on div "Edit availability Specify availability 02:00 PM - 03:00 PM Choose days to edit …" at bounding box center [617, 236] width 186 height 387
click at [535, 61] on icon "TrashOutline" at bounding box center [530, 66] width 9 height 10
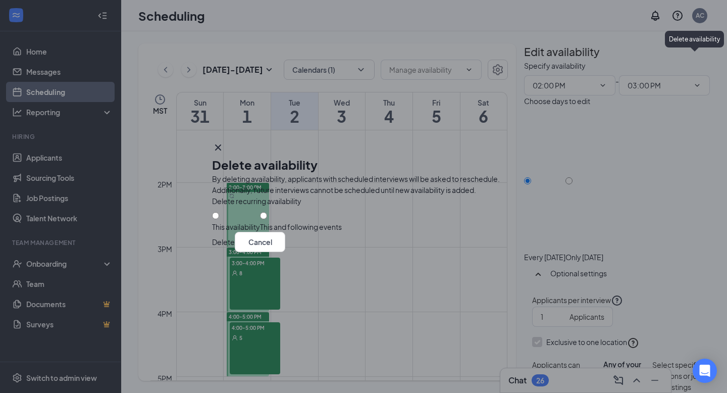
click at [260, 222] on div "This availability" at bounding box center [236, 227] width 48 height 10
click at [219, 214] on input "This availability" at bounding box center [215, 215] width 7 height 7
radio input "true"
click at [235, 252] on button "Delete" at bounding box center [223, 242] width 23 height 20
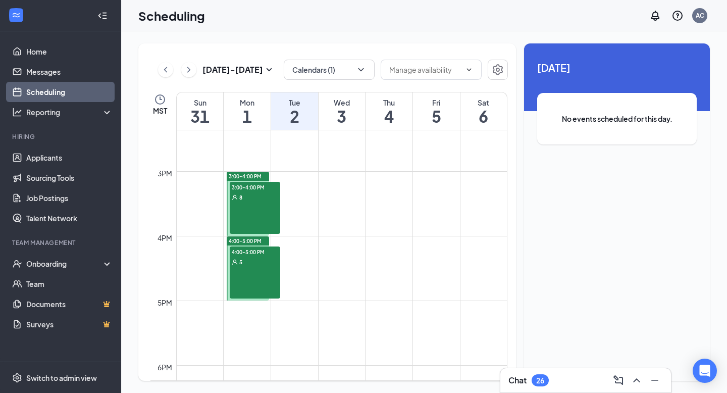
scroll to position [930, 0]
click at [255, 267] on div "4:00-5:00 PM 5" at bounding box center [255, 272] width 51 height 52
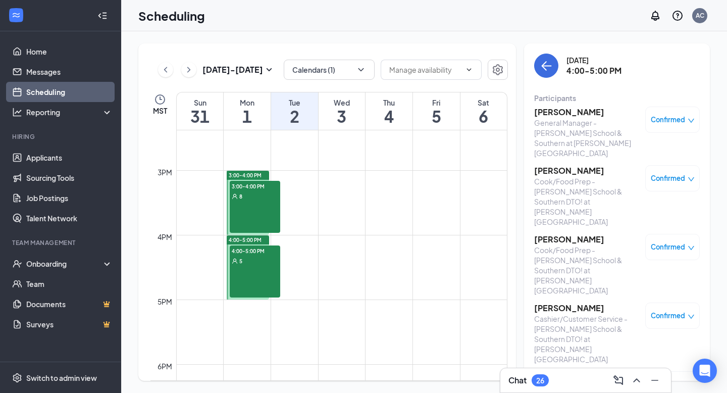
click at [678, 125] on div "Confirmed" at bounding box center [673, 120] width 55 height 26
click at [689, 123] on icon "down" at bounding box center [691, 120] width 7 height 7
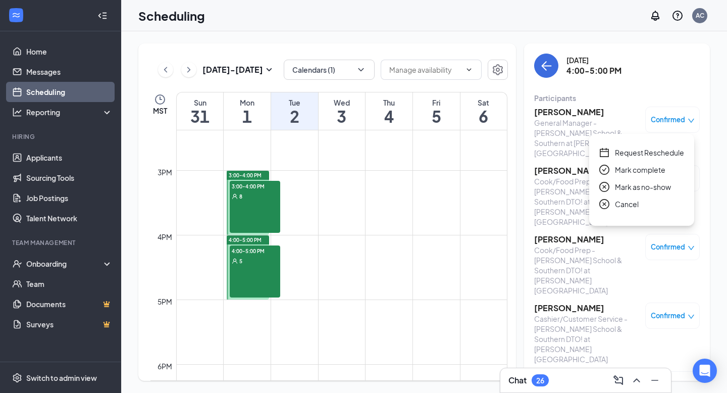
click at [638, 153] on span "Request Reschedule" at bounding box center [649, 152] width 69 height 11
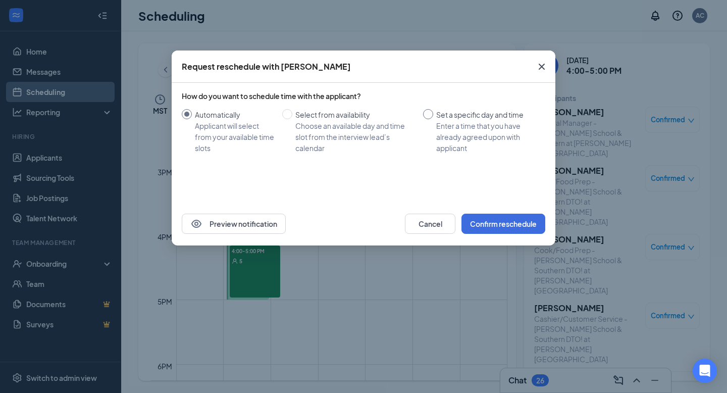
click at [429, 119] on label "Set a specific day and time Enter a time that you have already agreed upon with…" at bounding box center [482, 131] width 118 height 44
click at [429, 119] on input "Set a specific day and time Enter a time that you have already agreed upon with…" at bounding box center [428, 114] width 10 height 10
radio input "true"
radio input "false"
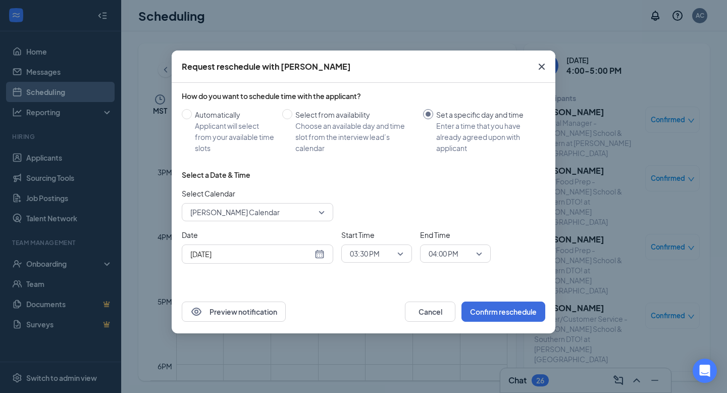
click at [402, 252] on span "03:30 PM" at bounding box center [377, 253] width 54 height 15
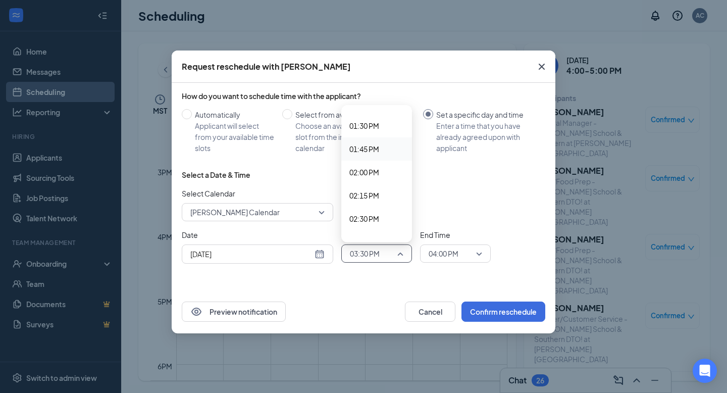
click at [320, 252] on div "[DATE]" at bounding box center [257, 254] width 134 height 11
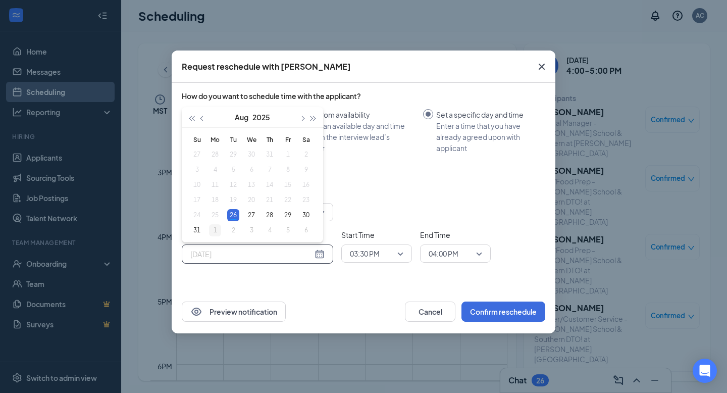
type input "Sep 1, 2025"
click at [217, 230] on div "1" at bounding box center [215, 230] width 12 height 12
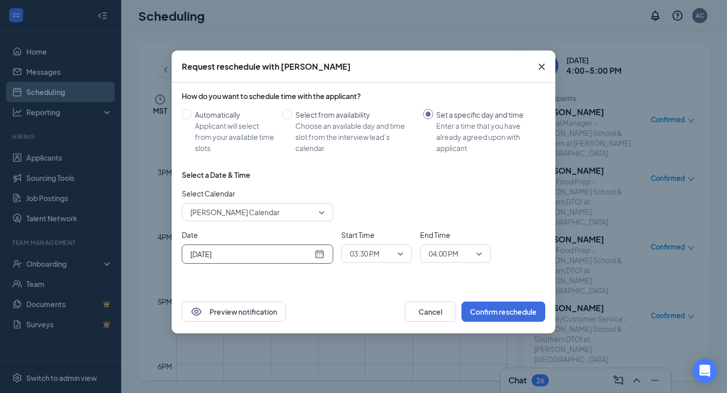
click at [390, 252] on span "03:30 PM" at bounding box center [372, 253] width 44 height 15
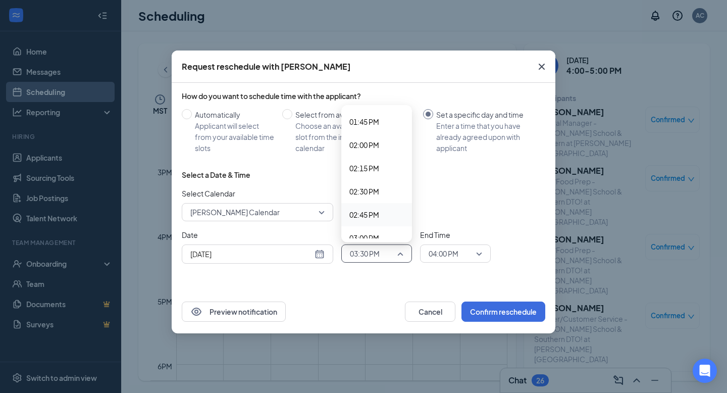
scroll to position [1276, 0]
click at [374, 174] on span "02:15 PM" at bounding box center [365, 169] width 30 height 11
click at [473, 252] on span "04:00 PM" at bounding box center [451, 253] width 44 height 15
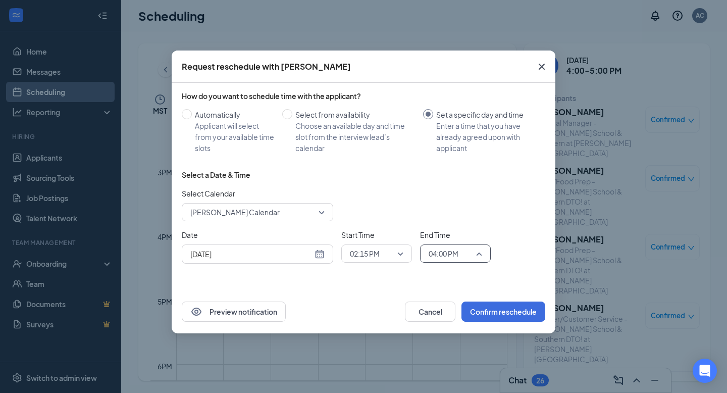
scroll to position [1382, 0]
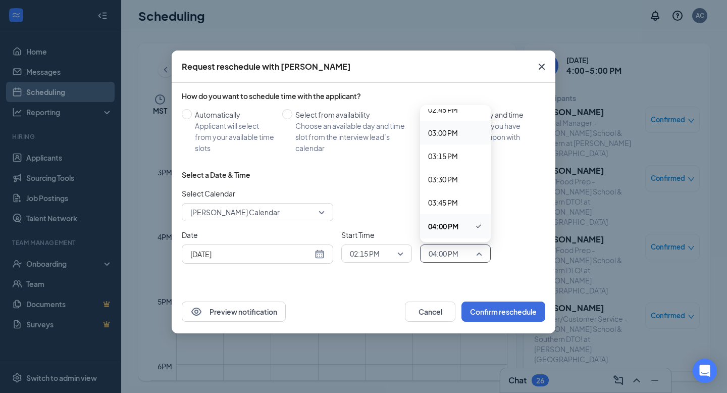
click at [450, 136] on span "03:00 PM" at bounding box center [443, 132] width 30 height 11
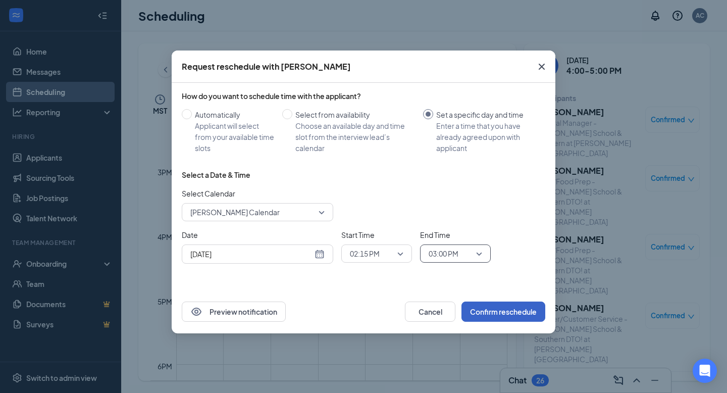
click at [480, 308] on button "Confirm reschedule" at bounding box center [504, 312] width 84 height 20
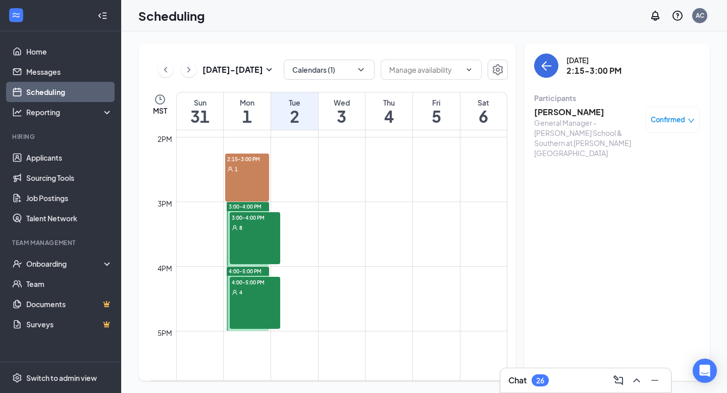
scroll to position [892, 0]
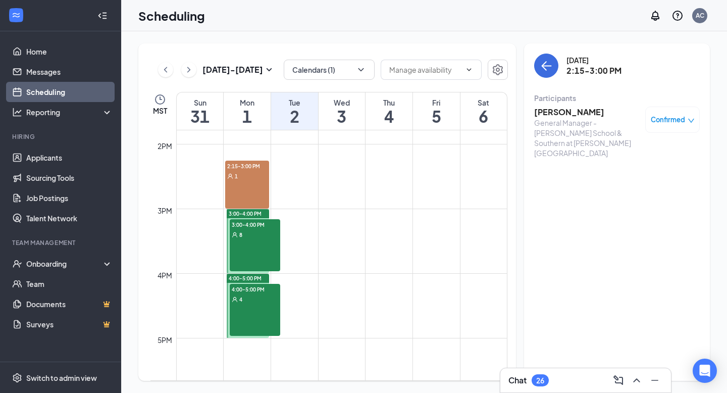
click at [683, 124] on span "Confirmed" at bounding box center [668, 120] width 34 height 10
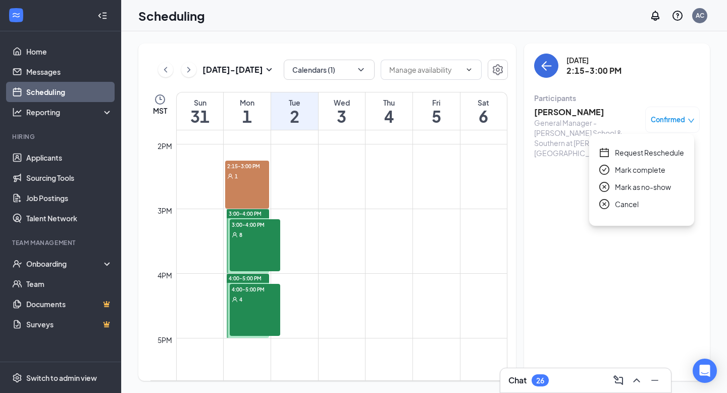
click at [551, 110] on h3 "[PERSON_NAME]" at bounding box center [587, 112] width 106 height 11
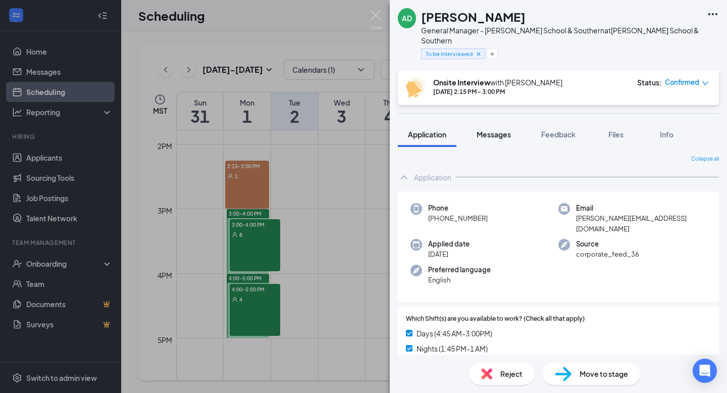
click at [481, 130] on span "Messages" at bounding box center [494, 134] width 34 height 9
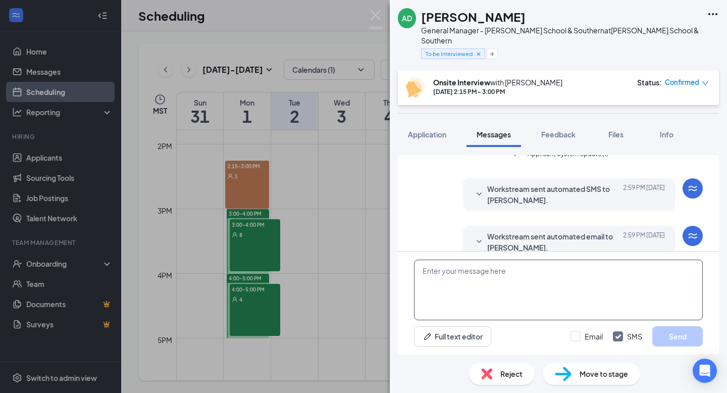
scroll to position [365, 0]
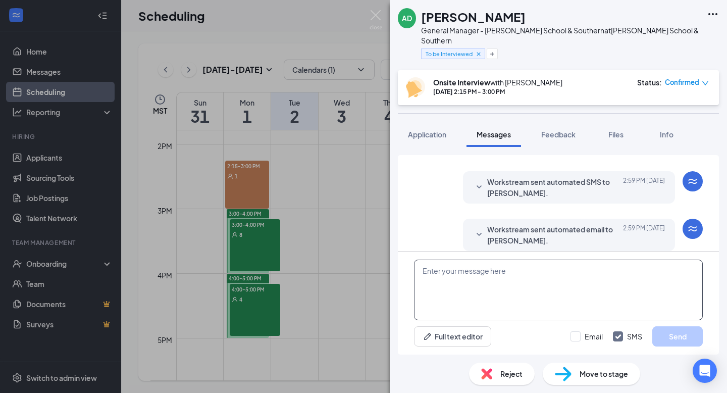
click at [468, 283] on textarea at bounding box center [558, 290] width 289 height 61
paste textarea "Hi there! Reaching out to let you know interview location has changed for [DATE…"
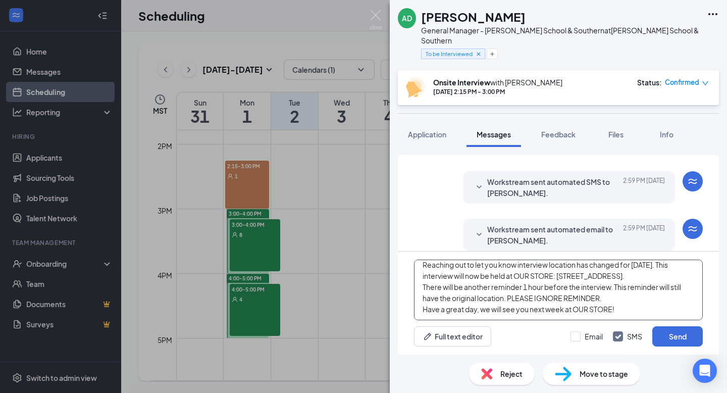
scroll to position [28, 0]
click at [648, 309] on textarea "Hi there! Reaching out to let you know interview location has changed for [DATE…" at bounding box center [558, 290] width 289 height 61
type textarea "Hi there! Reaching out to let you know interview location has changed for [DATE…"
click at [678, 336] on button "Send" at bounding box center [678, 336] width 51 height 20
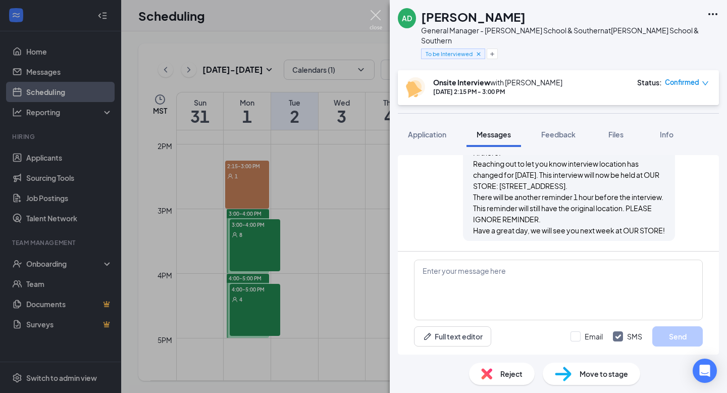
scroll to position [529, 0]
click at [373, 22] on img at bounding box center [376, 20] width 13 height 20
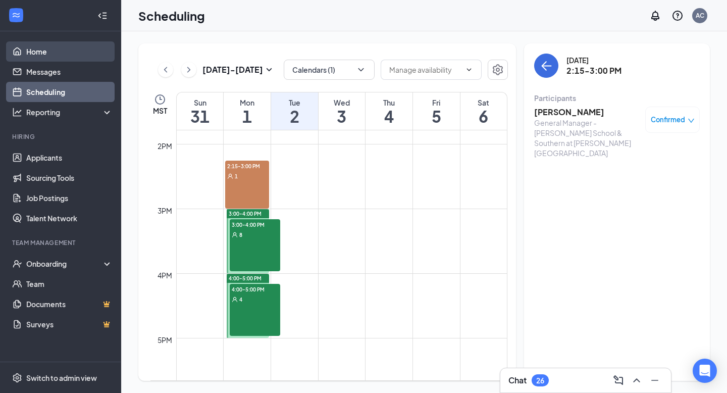
click at [72, 57] on link "Home" at bounding box center [69, 51] width 86 height 20
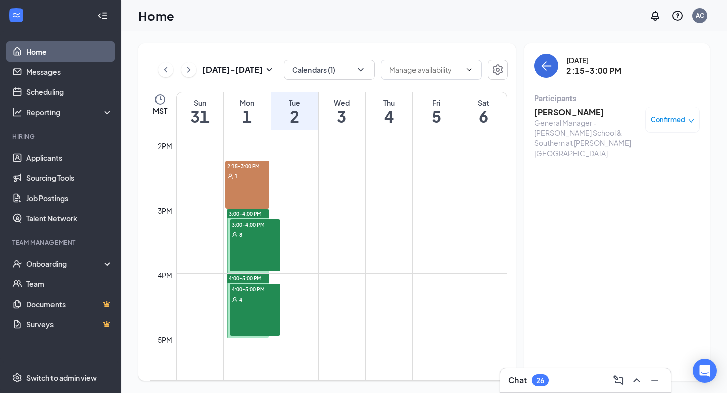
click at [552, 376] on div "Chat 26" at bounding box center [586, 380] width 155 height 16
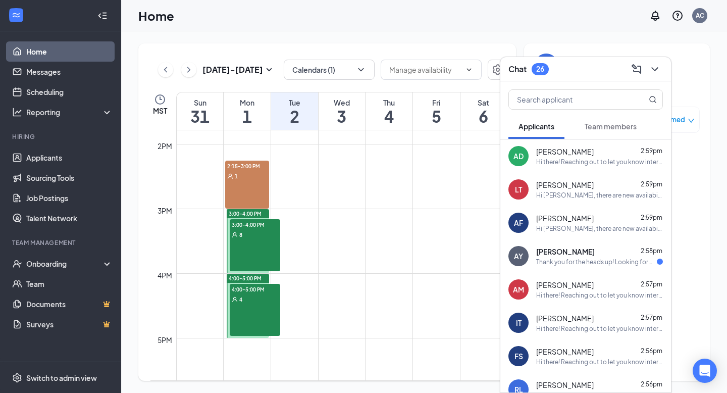
click at [561, 259] on div "Thank you for the heads up! Looking forward to it." at bounding box center [597, 262] width 121 height 9
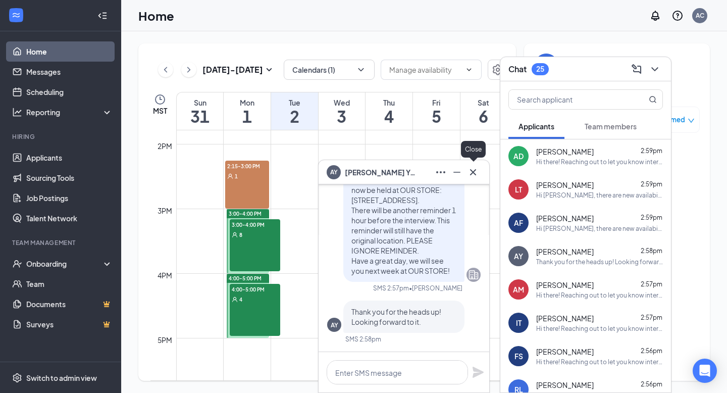
click at [473, 170] on icon "Cross" at bounding box center [473, 172] width 12 height 12
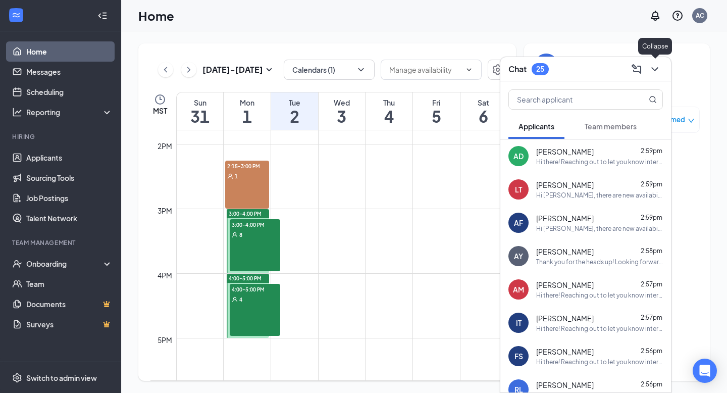
click at [659, 72] on icon "ChevronDown" at bounding box center [655, 69] width 12 height 12
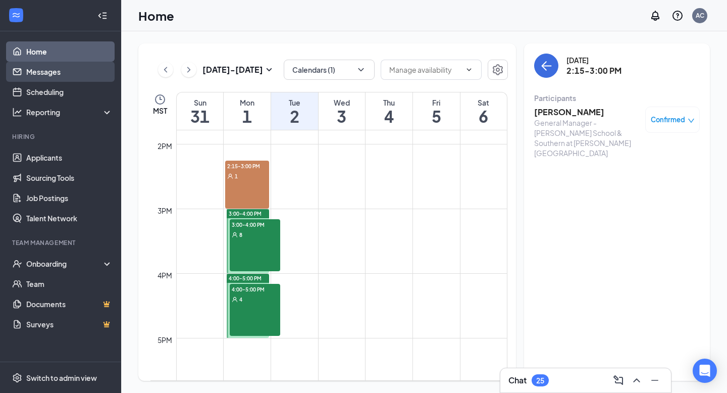
click at [70, 72] on link "Messages" at bounding box center [69, 72] width 86 height 20
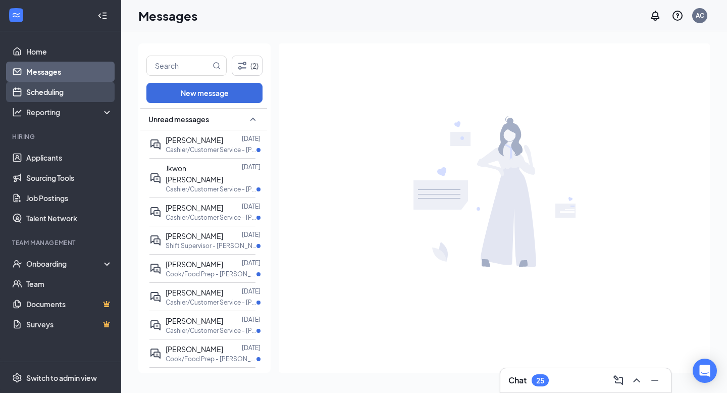
click at [64, 93] on link "Scheduling" at bounding box center [69, 92] width 86 height 20
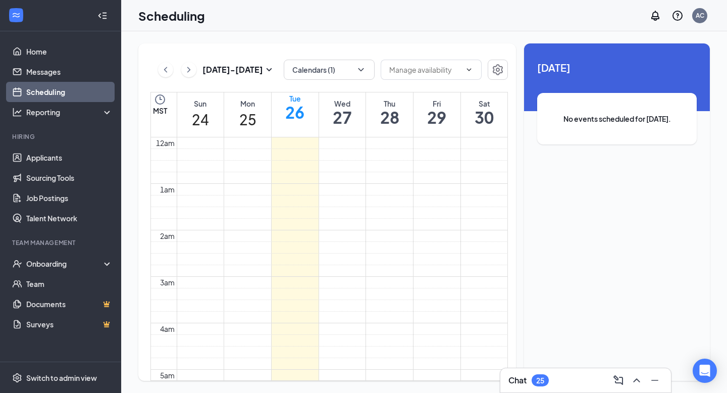
scroll to position [497, 0]
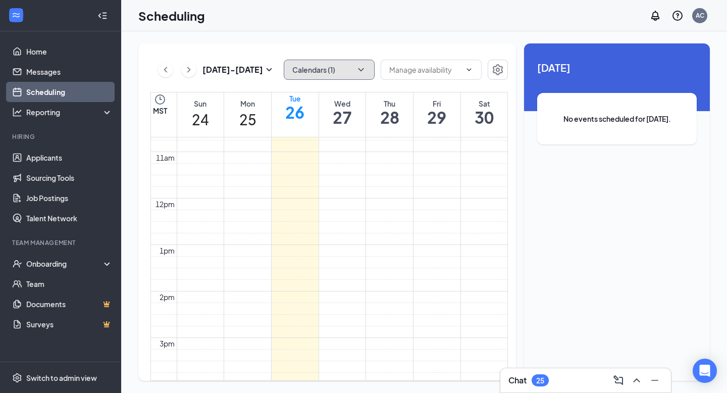
click at [366, 73] on button "Calendars (1)" at bounding box center [329, 70] width 91 height 20
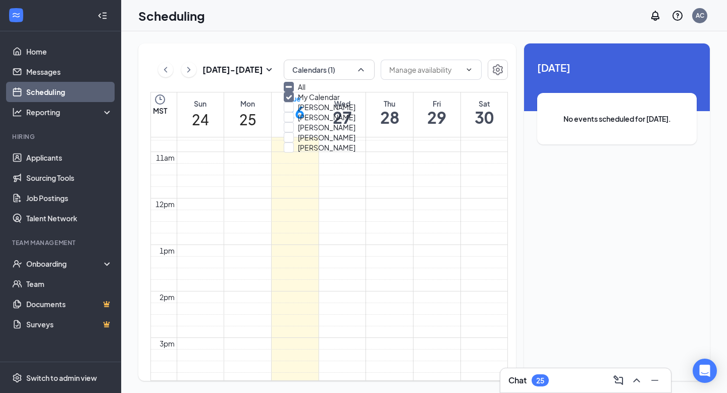
click at [211, 51] on div "Aug 24 - Aug 30 Calendars (1) MST Sun 24 Mon 25 Tue 26 Wed 27 Thu 28 Fri 29 Sat…" at bounding box center [327, 211] width 378 height 337
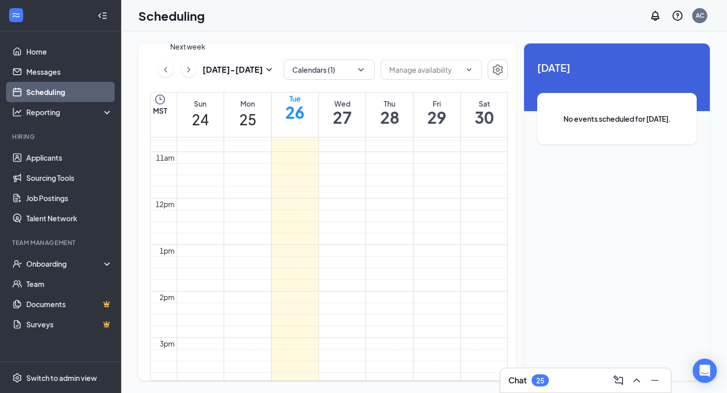
click at [189, 70] on icon "ChevronRight" at bounding box center [188, 70] width 3 height 6
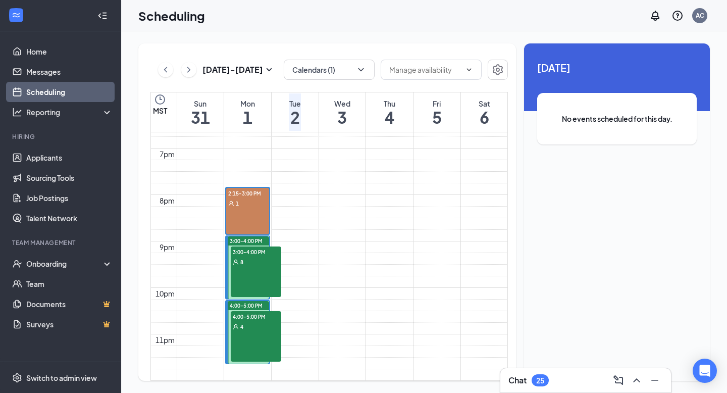
scroll to position [870, 0]
click at [555, 376] on div "Chat 25" at bounding box center [586, 380] width 155 height 16
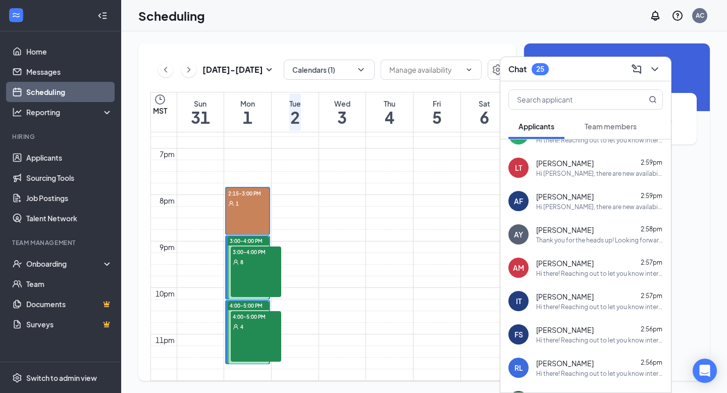
scroll to position [0, 0]
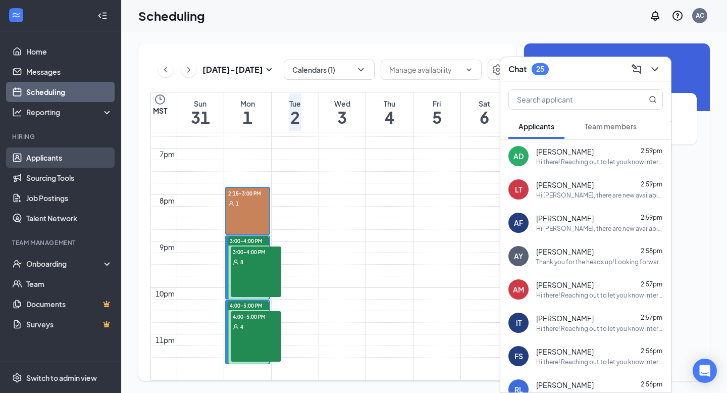
click at [56, 158] on link "Applicants" at bounding box center [69, 158] width 86 height 20
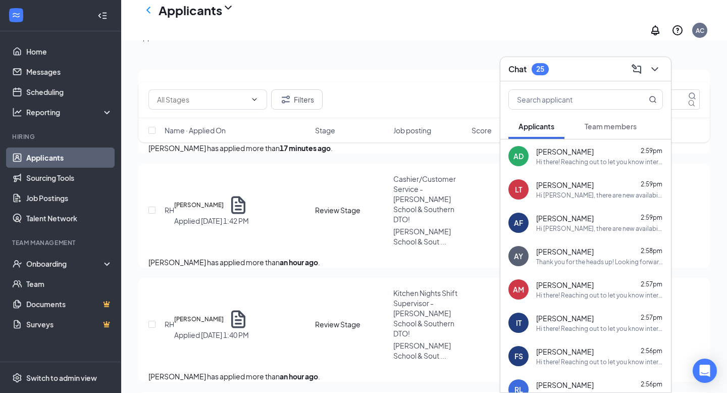
scroll to position [126, 0]
click at [411, 313] on span "Kitchen Nights Shift Supervisor - [PERSON_NAME] School & Southern DTO!" at bounding box center [426, 312] width 64 height 50
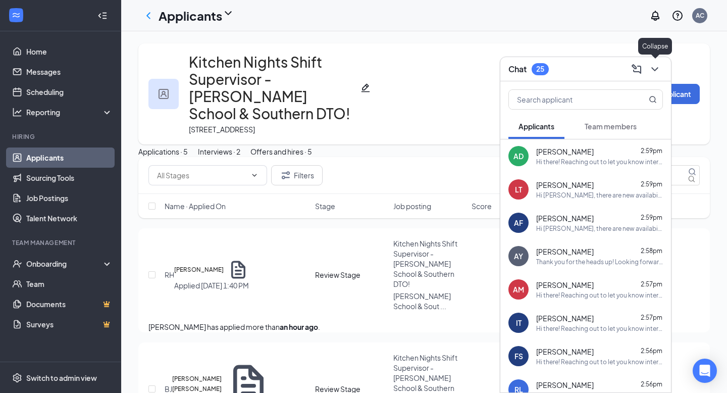
click at [657, 72] on icon "ChevronDown" at bounding box center [655, 69] width 12 height 12
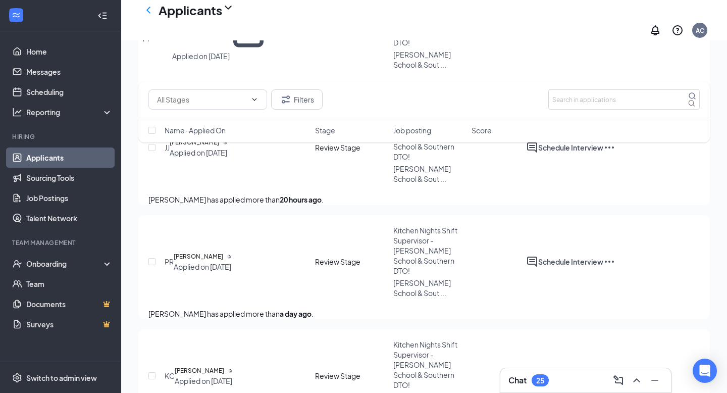
scroll to position [405, 0]
click at [616, 255] on icon "Ellipses" at bounding box center [610, 261] width 12 height 12
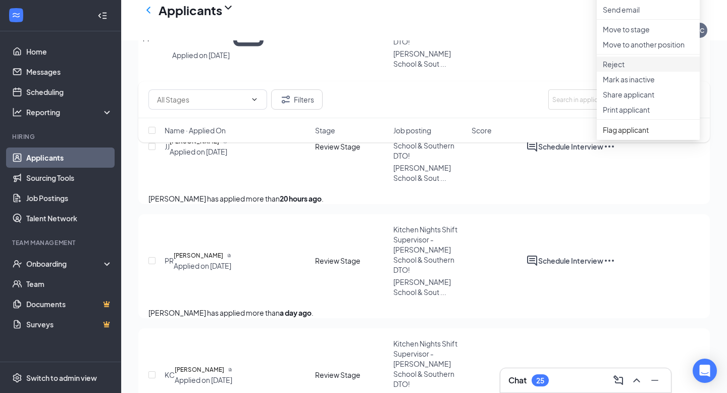
click at [620, 69] on p "Reject" at bounding box center [648, 64] width 91 height 10
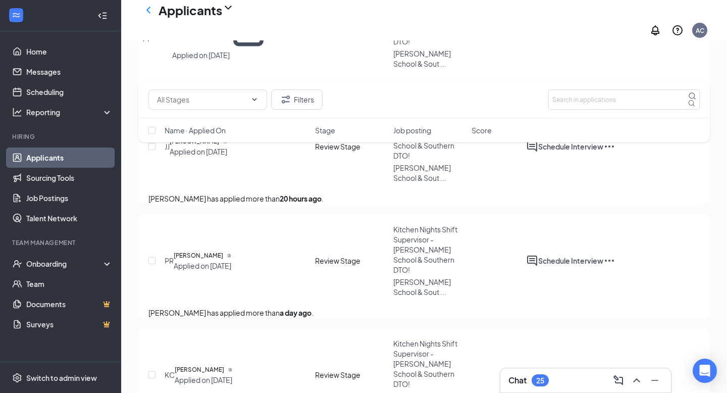
type textarea "Interviewed for FOH TM position"
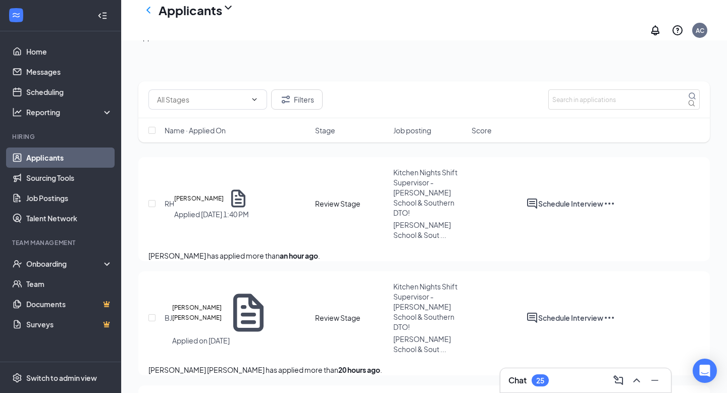
scroll to position [121, 0]
click at [224, 192] on h5 "Robert Hoggard" at bounding box center [199, 197] width 50 height 10
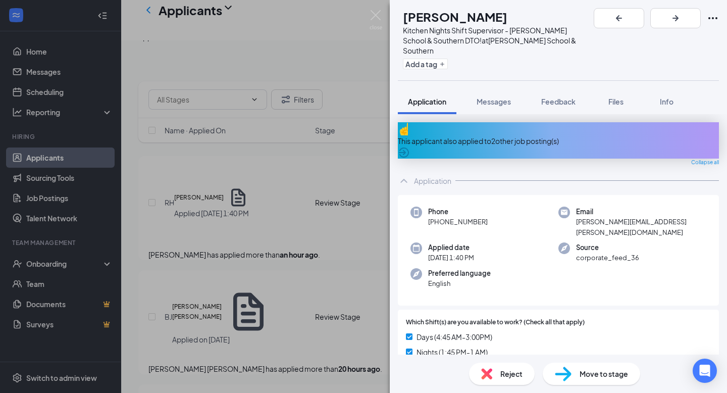
click at [455, 135] on div "This applicant also applied to 2 other job posting(s)" at bounding box center [558, 140] width 321 height 11
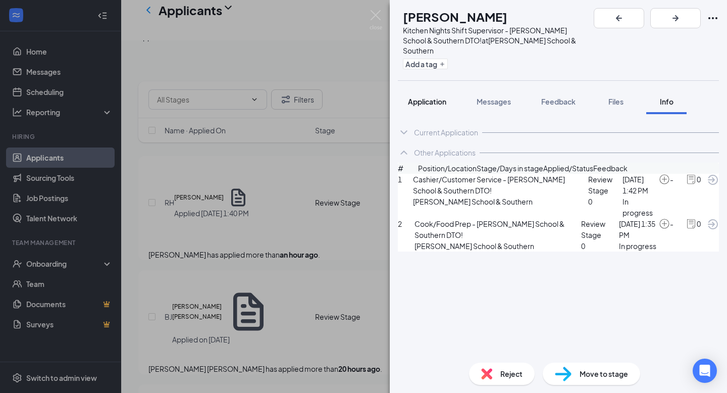
click at [429, 89] on button "Application" at bounding box center [427, 101] width 59 height 25
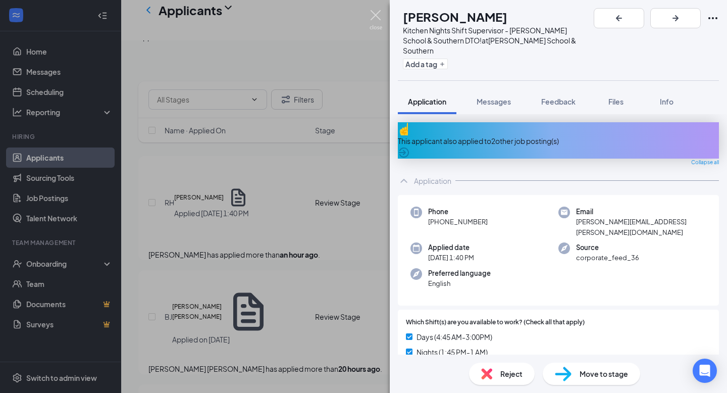
click at [373, 20] on img at bounding box center [376, 20] width 13 height 20
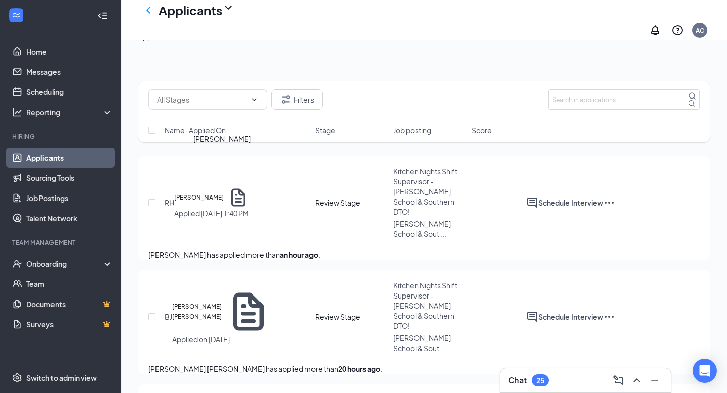
click at [224, 192] on h5 "Robert Hoggard" at bounding box center [199, 197] width 50 height 10
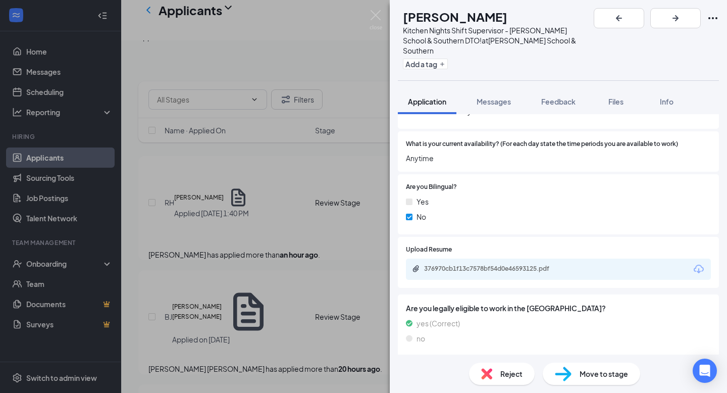
scroll to position [272, 0]
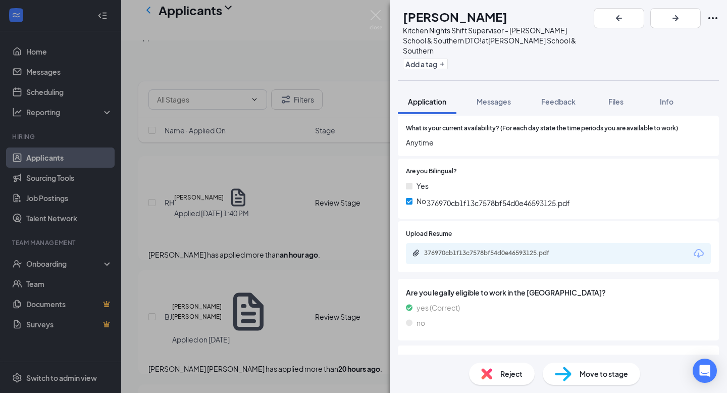
click at [451, 249] on div "376970cb1f13c7578bf54d0e46593125.pdf" at bounding box center [494, 253] width 141 height 8
click at [375, 9] on div "RH Robert Hoggard Kitchen Nights Shift Supervisor - Alma School & Southern DTO!…" at bounding box center [363, 196] width 727 height 393
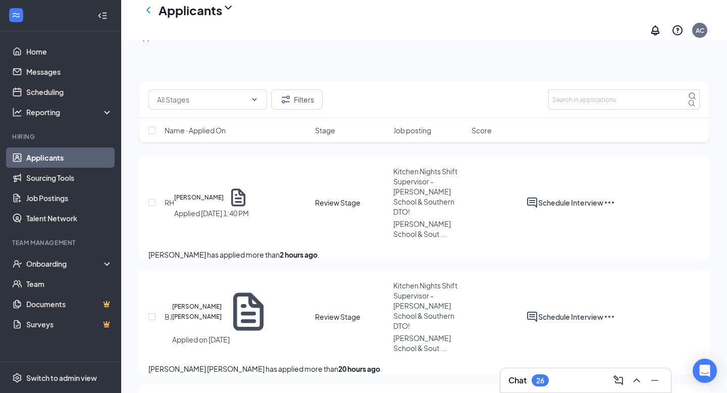
click at [376, 20] on div "Applicants AC" at bounding box center [424, 20] width 606 height 40
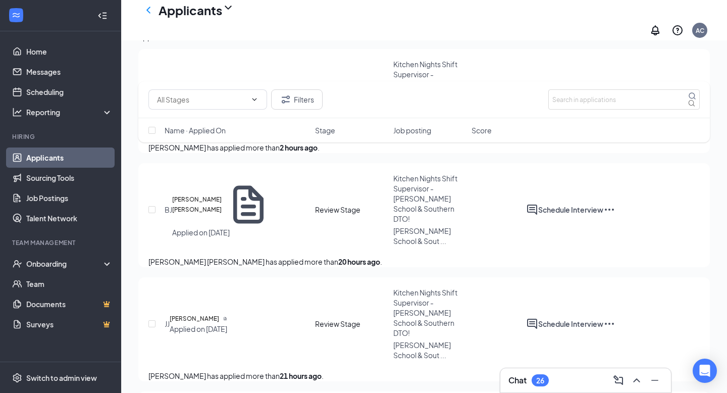
scroll to position [279, 0]
